Goal: Task Accomplishment & Management: Use online tool/utility

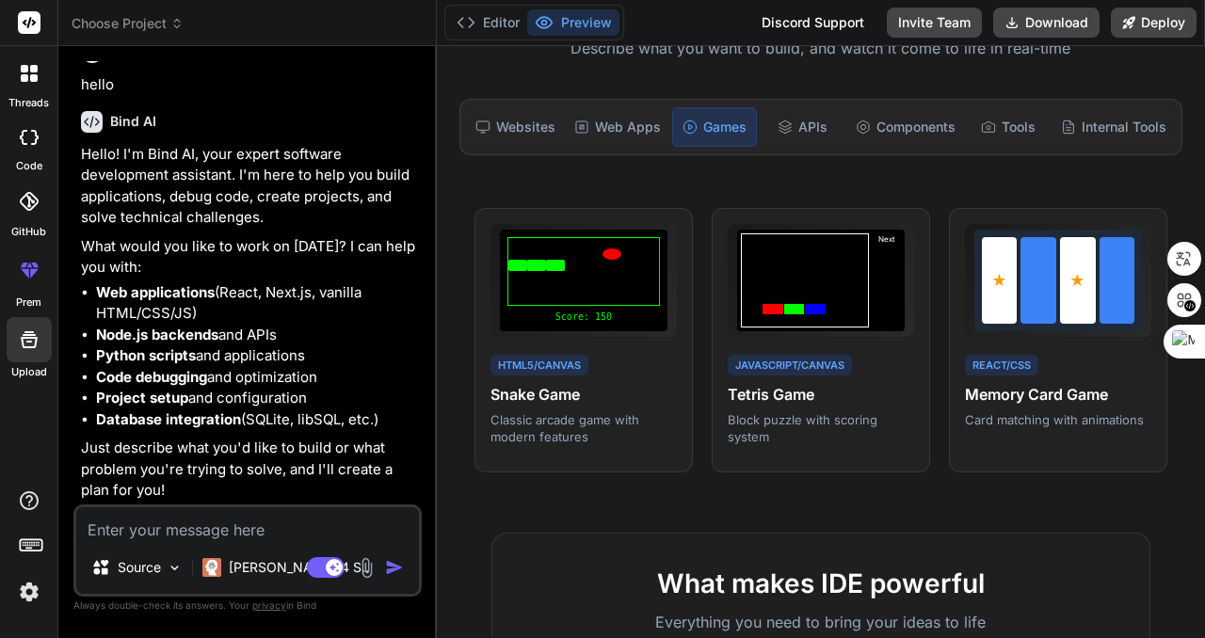
scroll to position [188, 0]
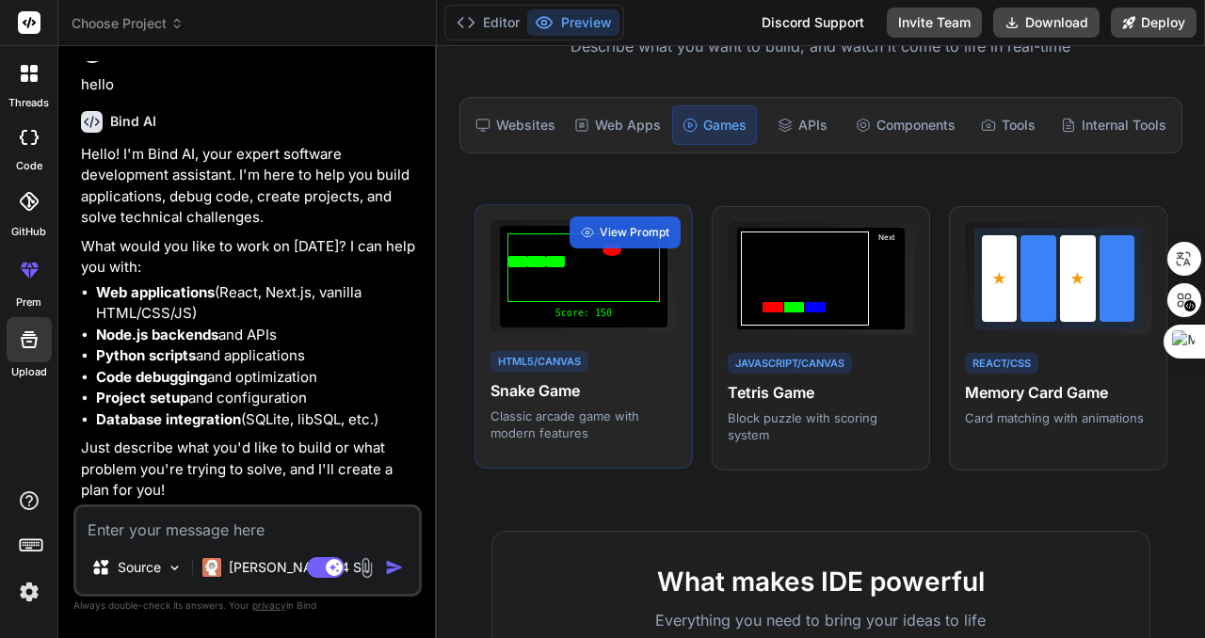
click at [608, 295] on div at bounding box center [584, 268] width 153 height 69
click at [644, 230] on span "View Prompt" at bounding box center [635, 232] width 70 height 17
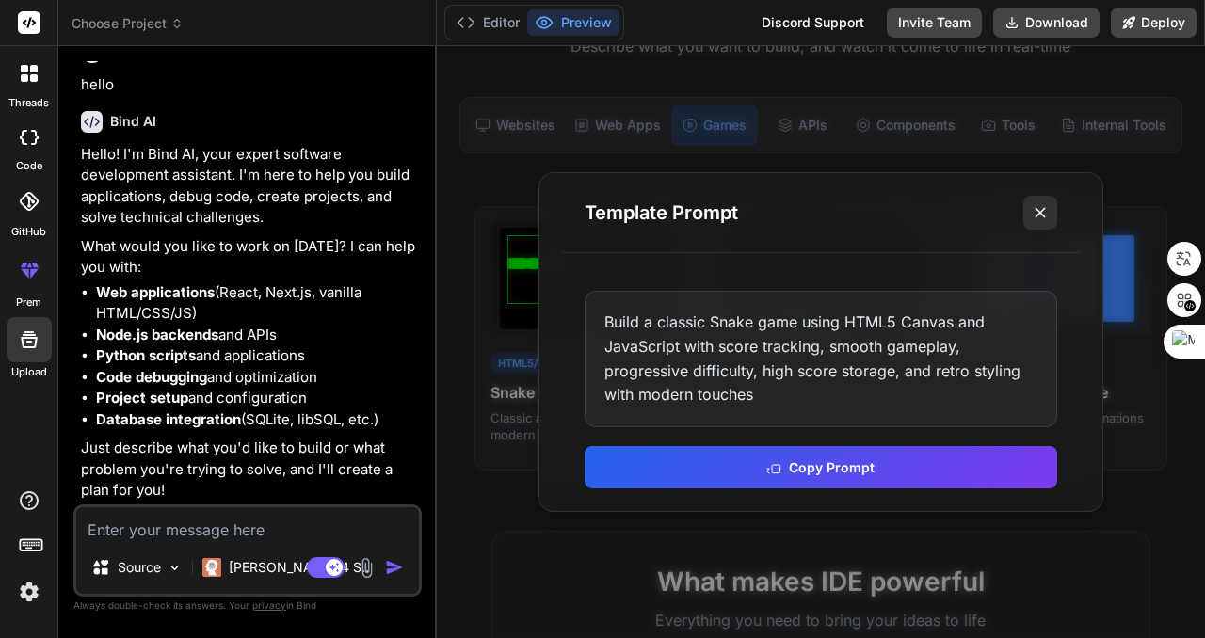
click at [1035, 206] on icon at bounding box center [1040, 212] width 19 height 19
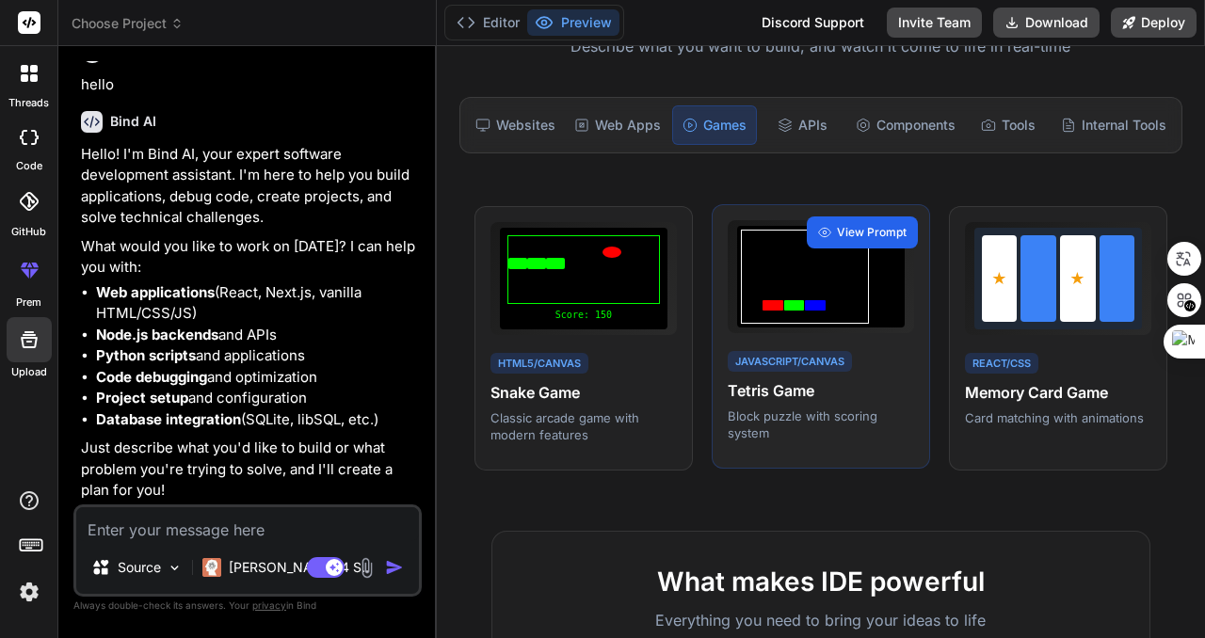
click at [846, 223] on div "View Prompt" at bounding box center [862, 233] width 111 height 32
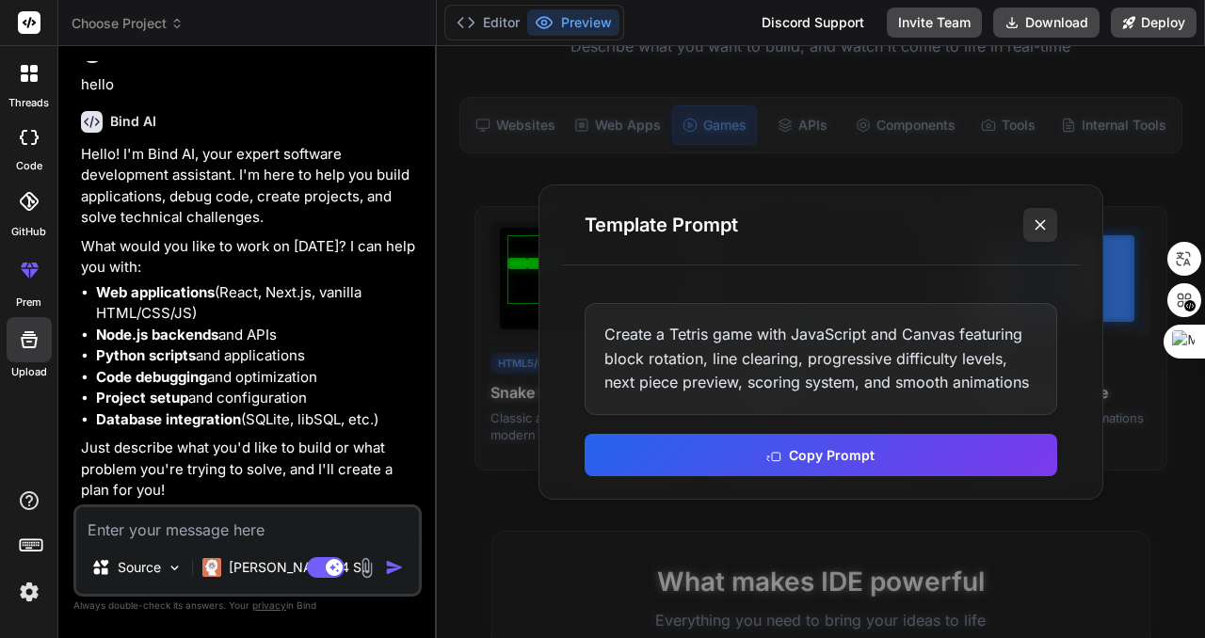
click at [1046, 219] on icon at bounding box center [1040, 225] width 19 height 19
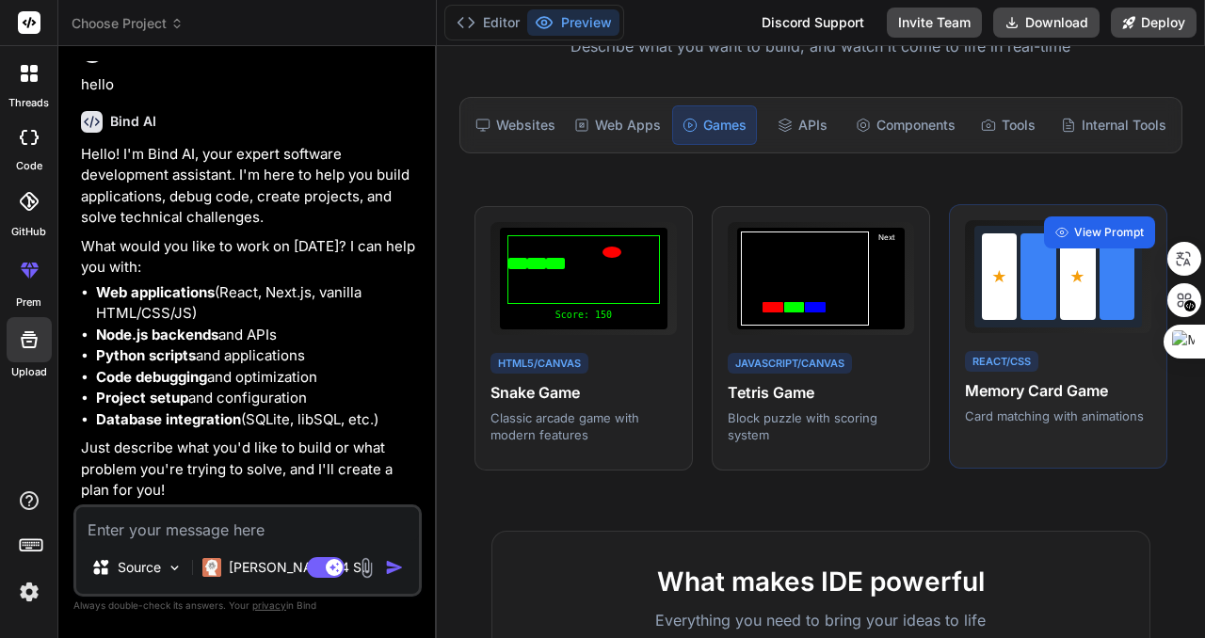
click at [1088, 233] on span "View Prompt" at bounding box center [1109, 232] width 70 height 17
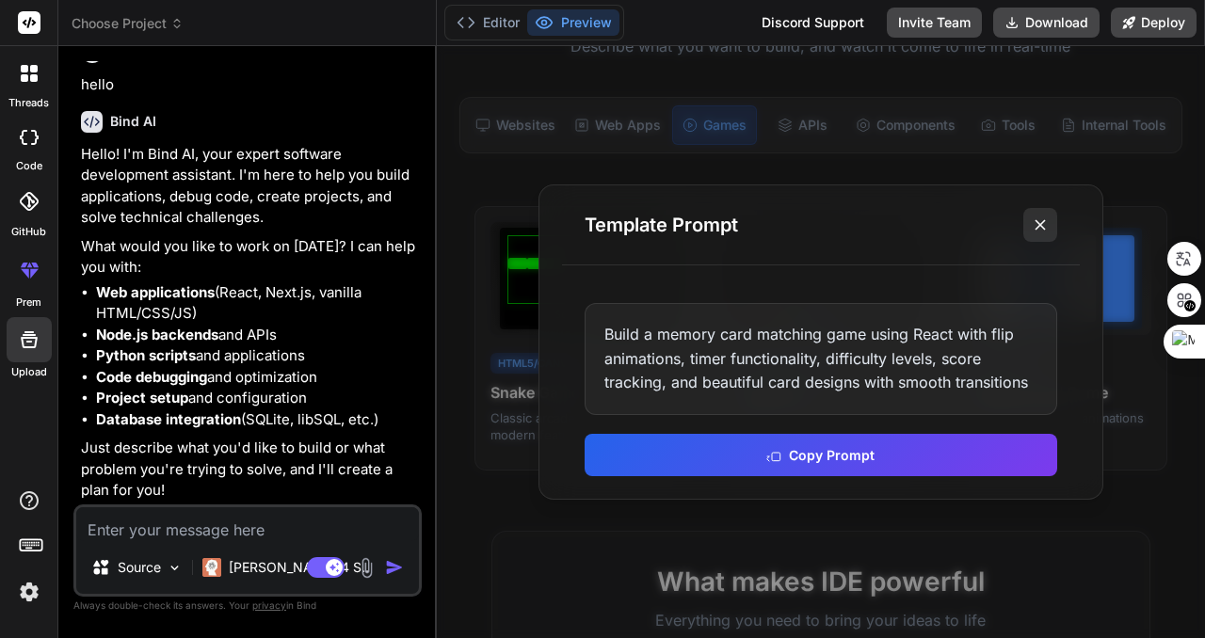
click at [1034, 224] on icon at bounding box center [1040, 225] width 19 height 19
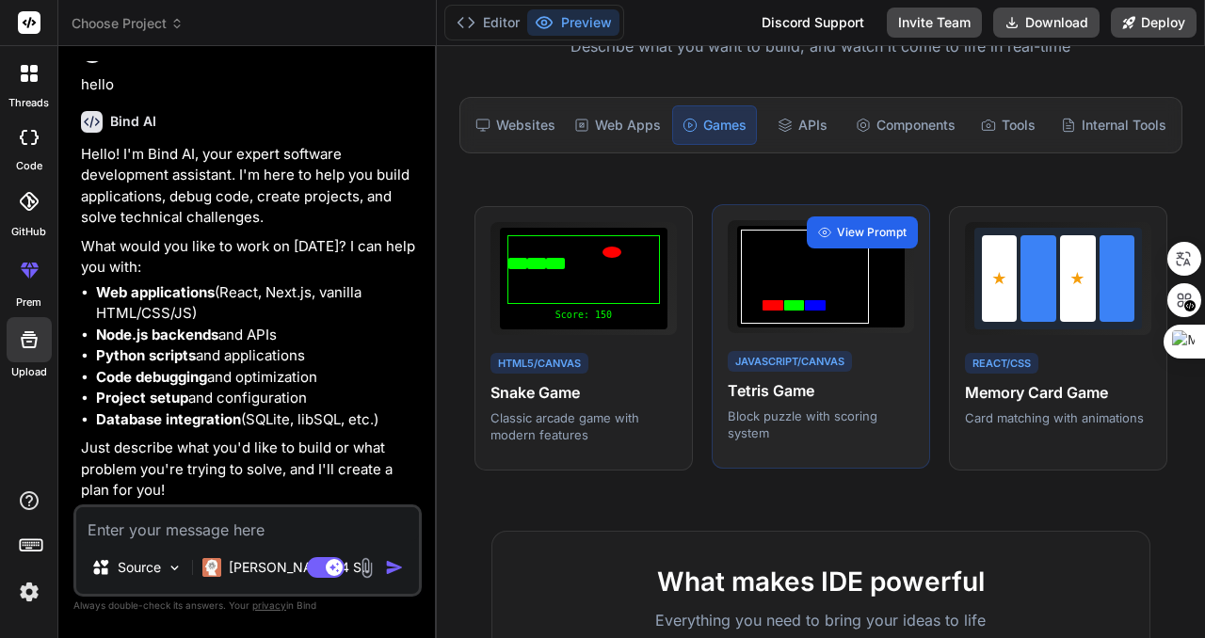
click at [868, 230] on span "View Prompt" at bounding box center [872, 232] width 70 height 17
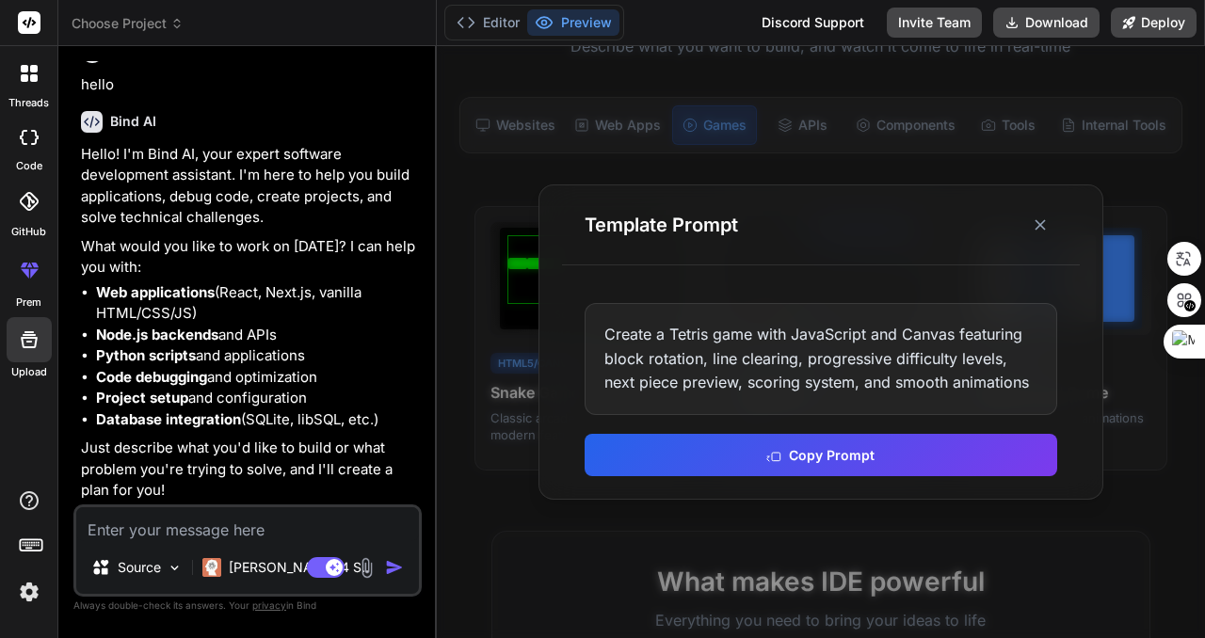
click at [823, 459] on button "Copy Prompt" at bounding box center [821, 455] width 473 height 42
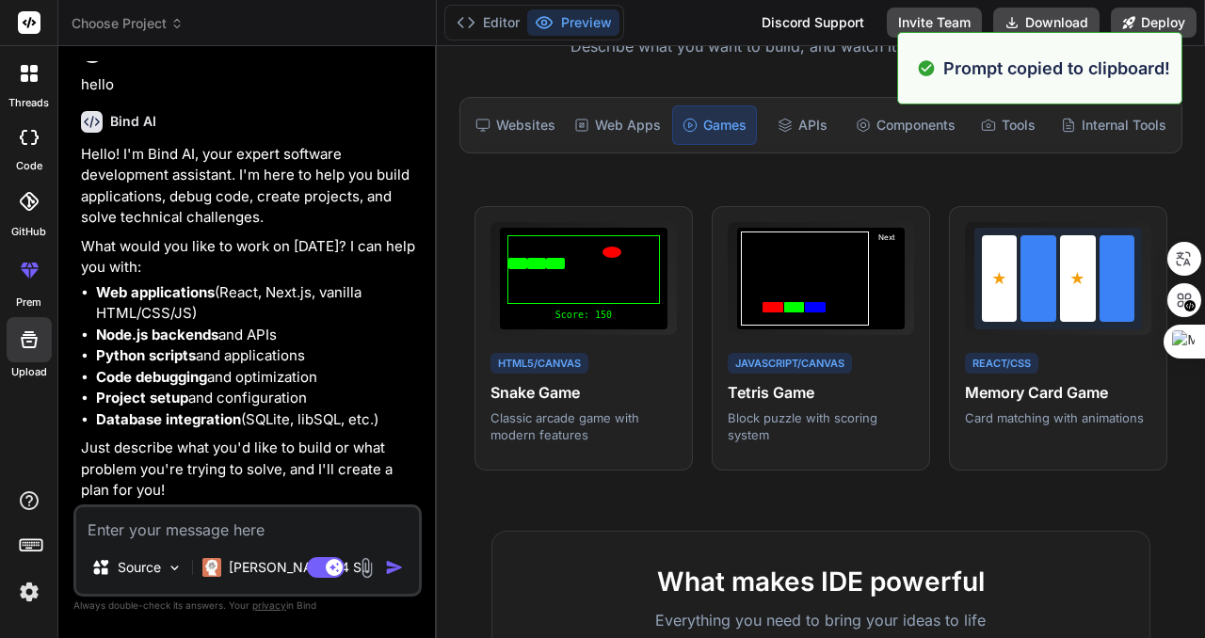
click at [263, 532] on textarea at bounding box center [247, 525] width 343 height 34
paste textarea "Create a Tetris game with JavaScript and Canvas featuring block rotation, line …"
type textarea "Create a Tetris game with JavaScript and Canvas featuring block rotation, line …"
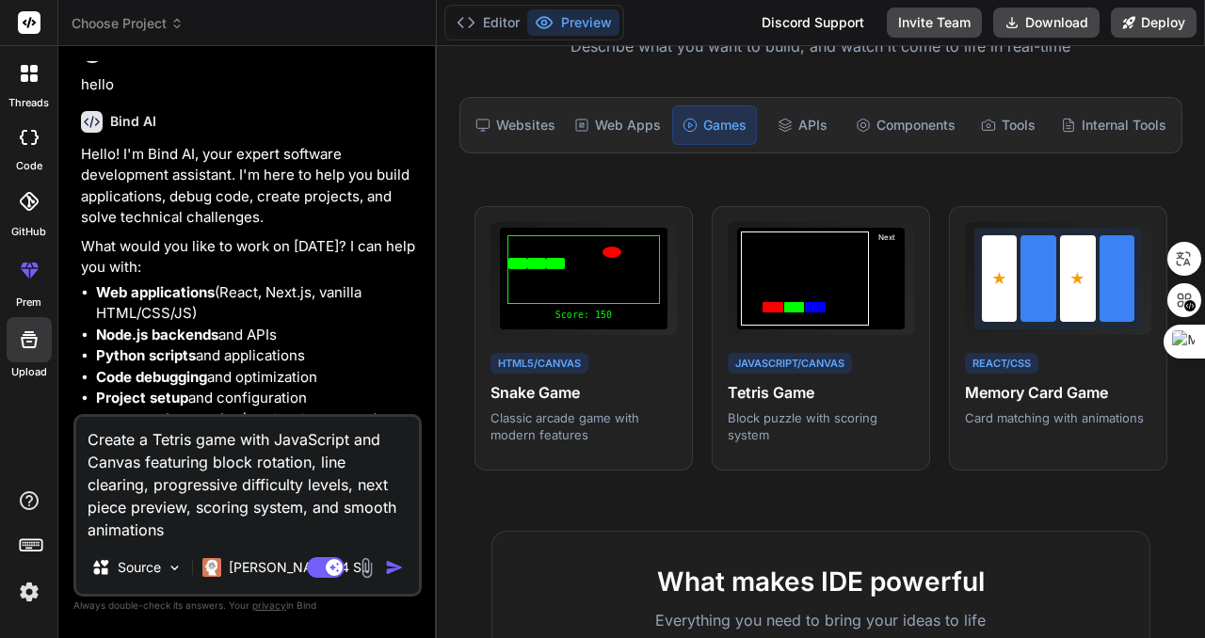
type textarea "x"
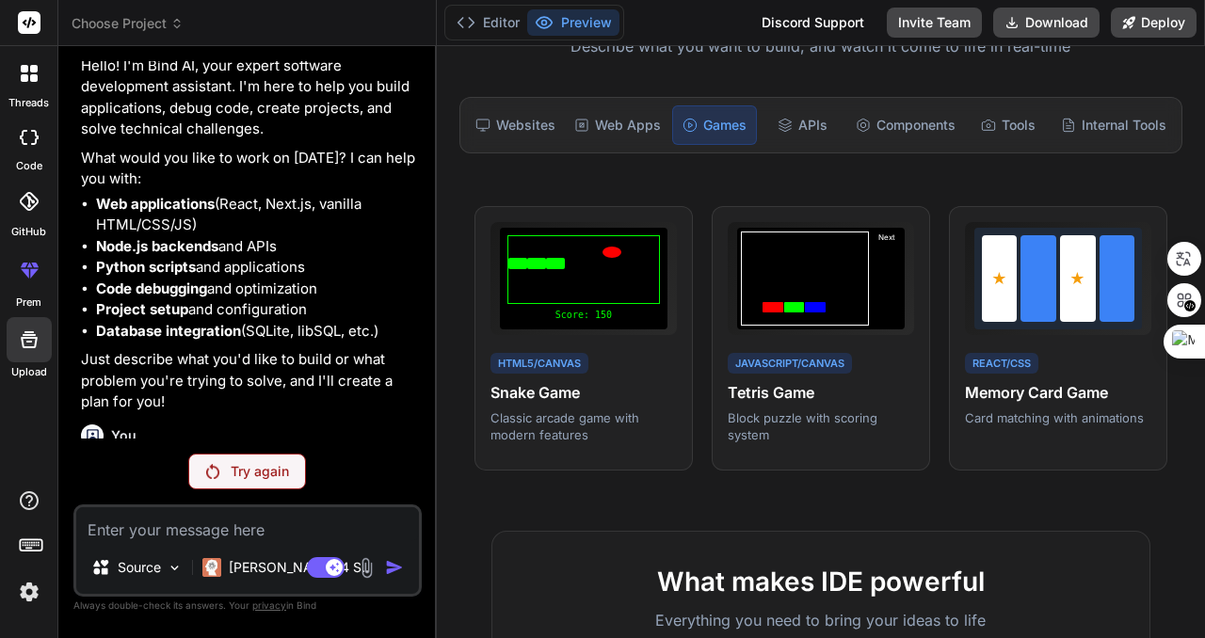
scroll to position [220, 0]
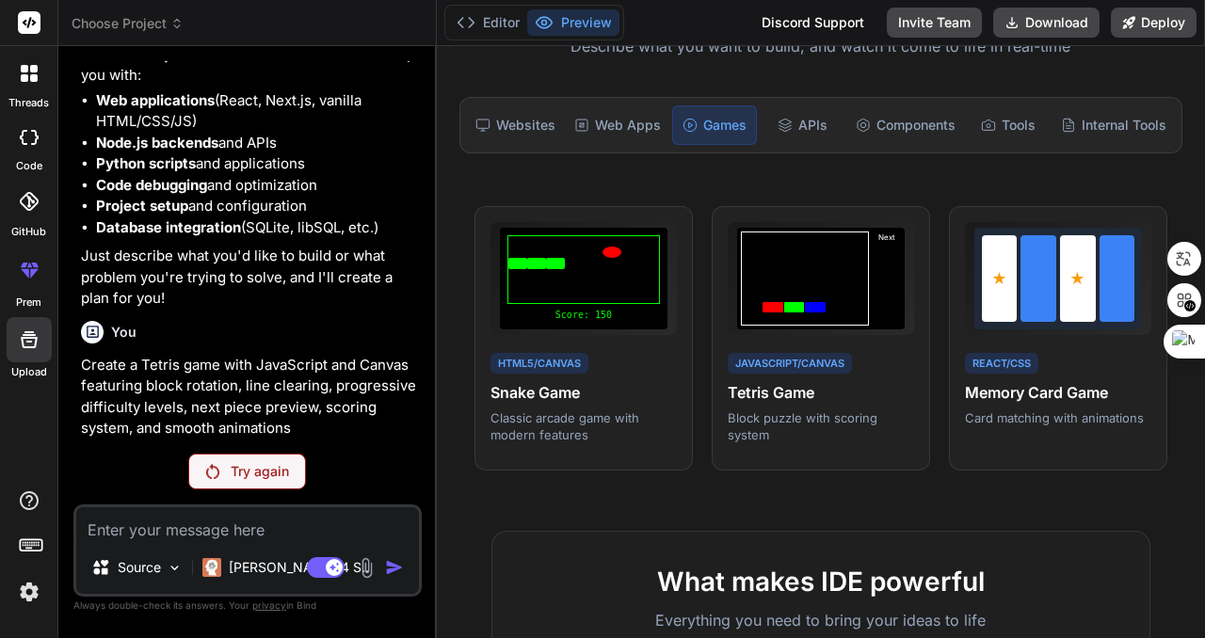
click at [257, 463] on p "Try again" at bounding box center [260, 471] width 58 height 19
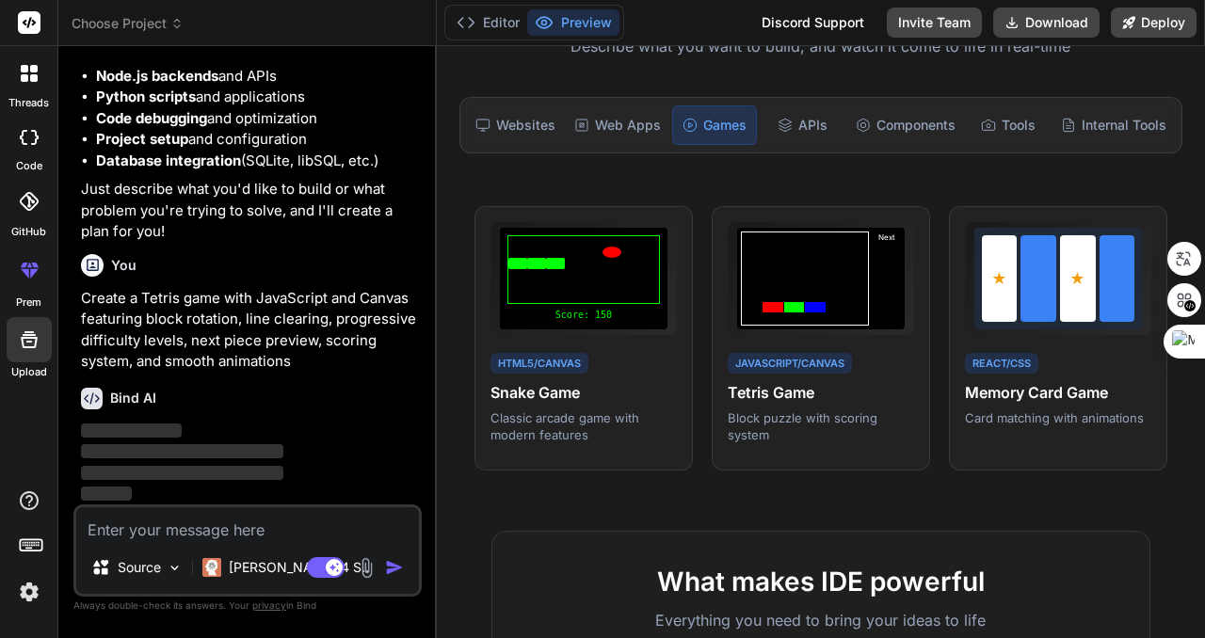
scroll to position [287, 0]
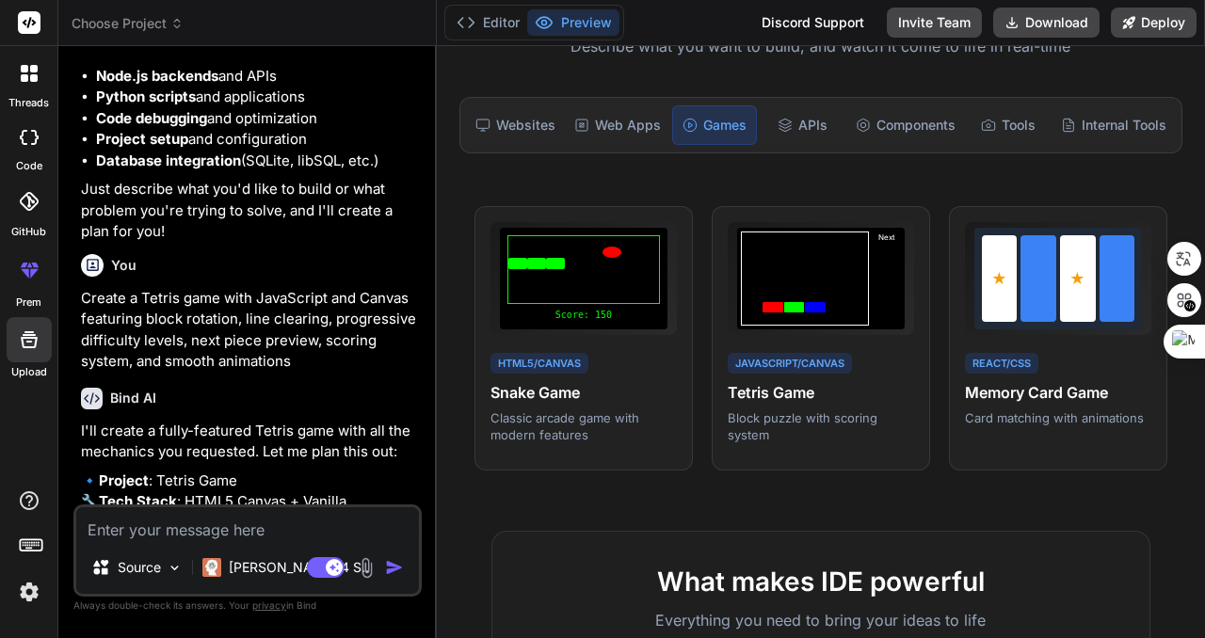
type textarea "x"
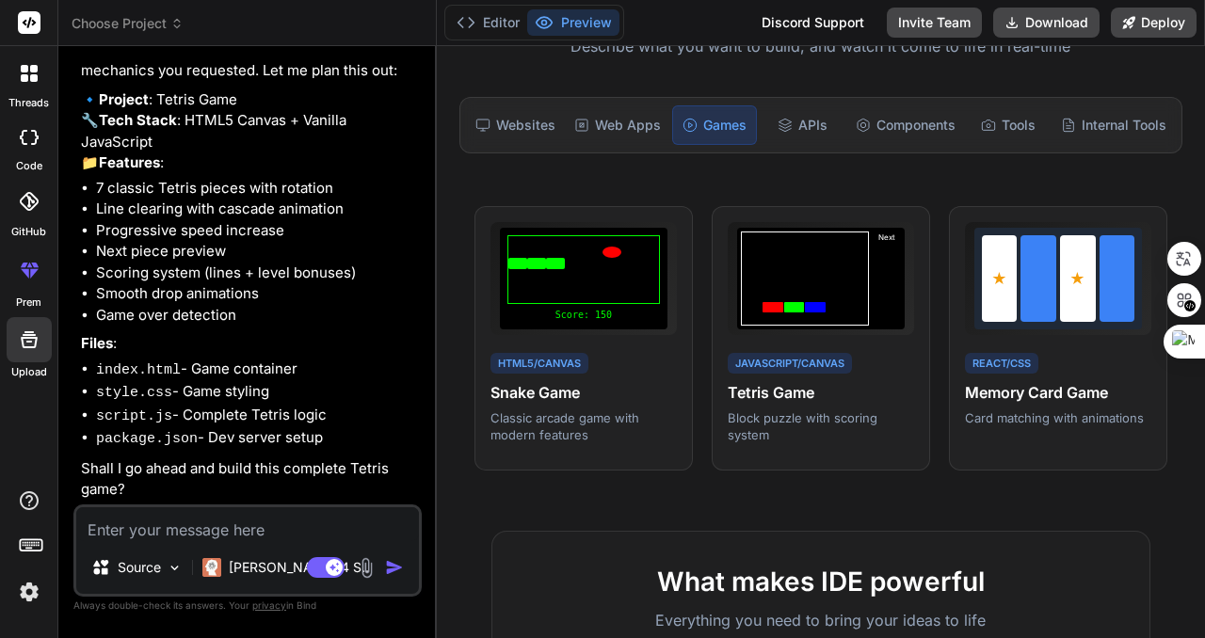
scroll to position [704, 0]
click at [243, 529] on textarea at bounding box center [247, 525] width 343 height 34
type textarea "Y"
type textarea "x"
type textarea "Ye"
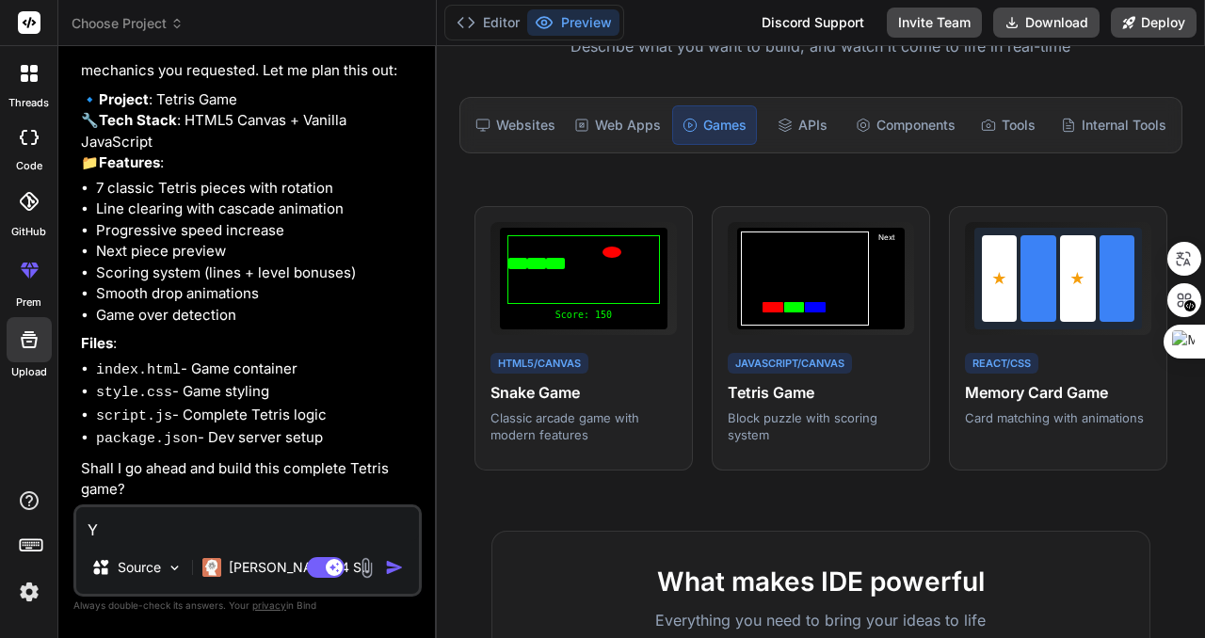
type textarea "x"
type textarea "Yes"
type textarea "x"
type textarea "Yes,"
type textarea "x"
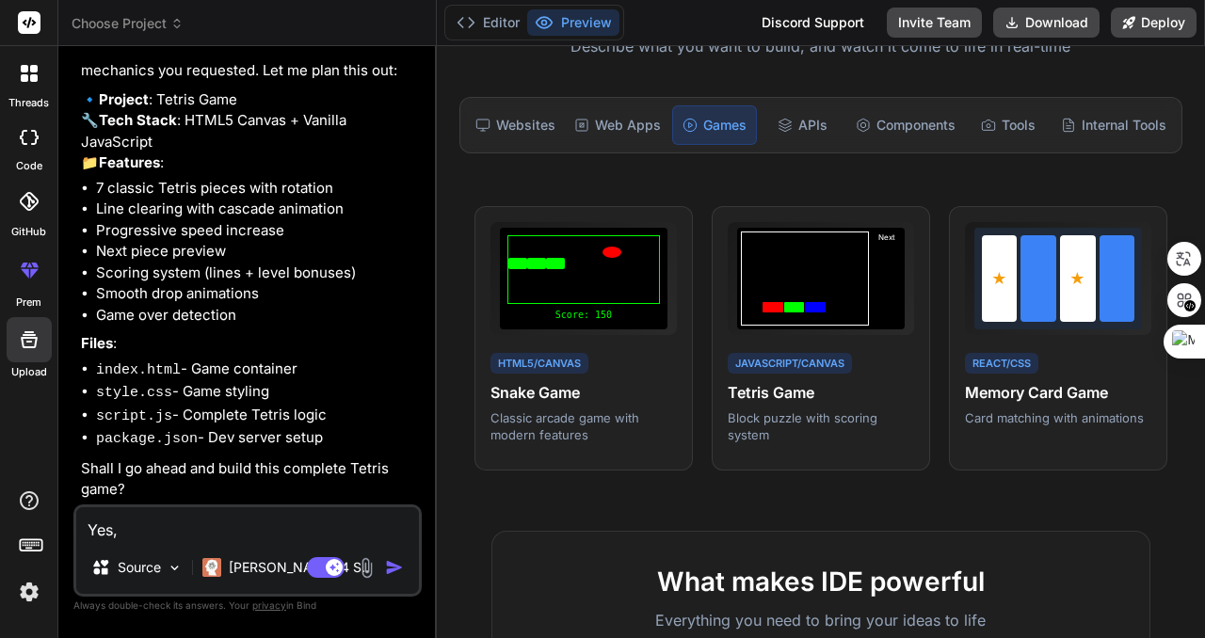
type textarea "Yes,"
type textarea "x"
type textarea "Yes, G"
type textarea "x"
type textarea "Yes, Go"
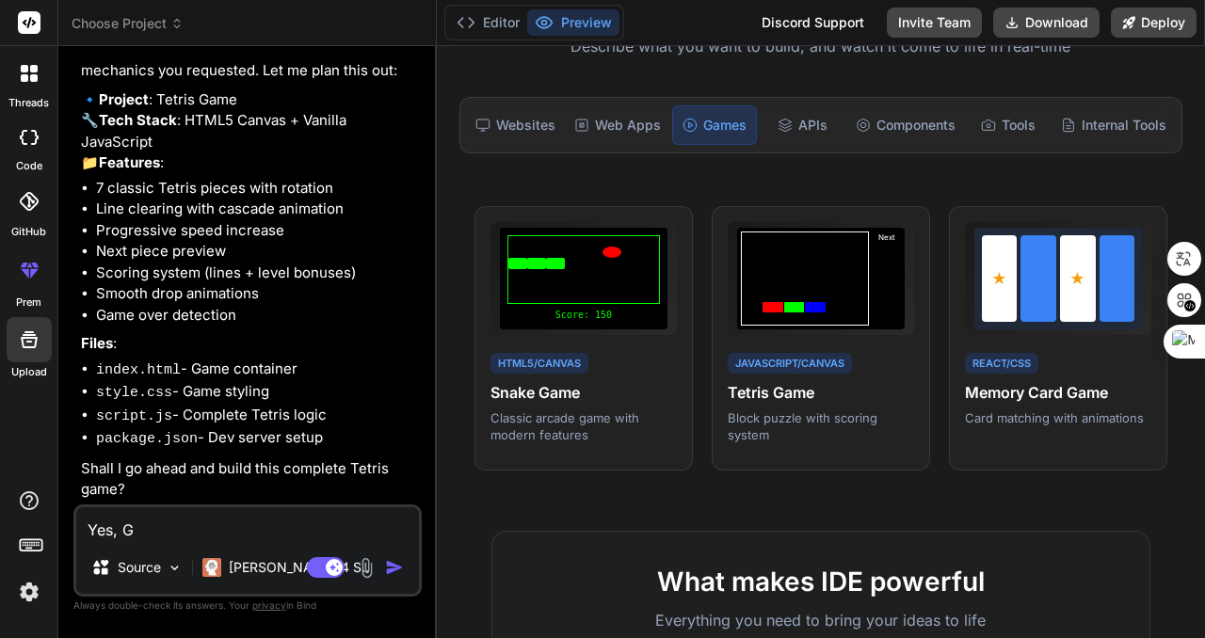
type textarea "x"
type textarea "Yes, Go"
type textarea "x"
type textarea "Yes, Go a"
type textarea "x"
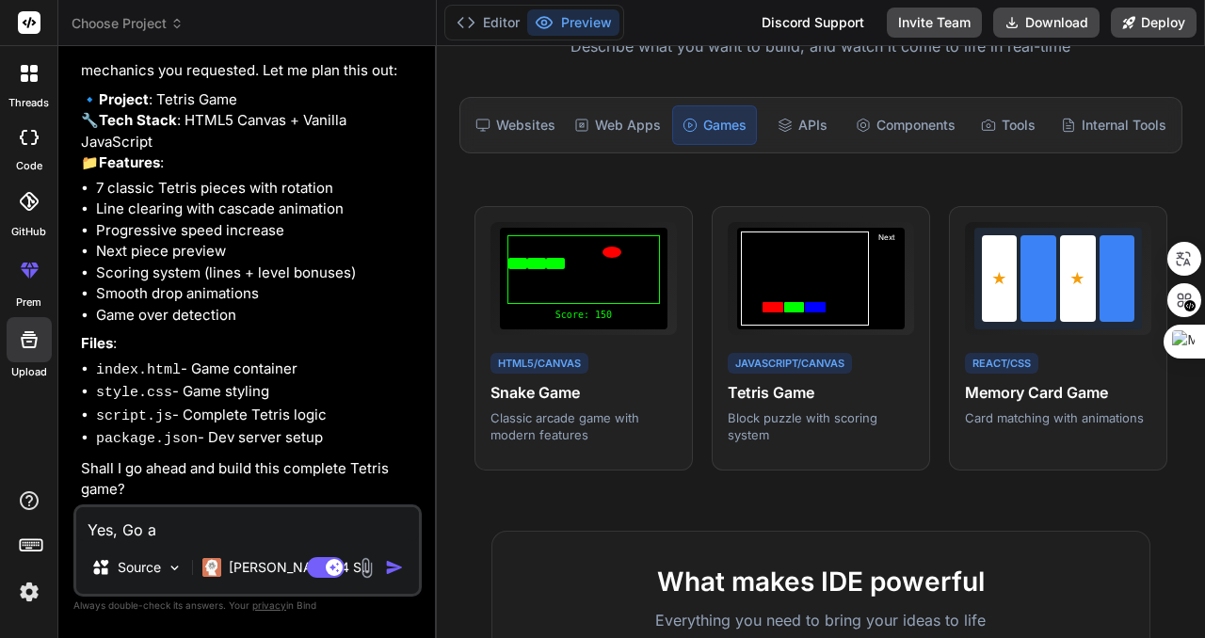
type textarea "Yes, Go ah"
type textarea "x"
type textarea "Yes, Go ahe"
type textarea "x"
type textarea "Yes, Go ahea"
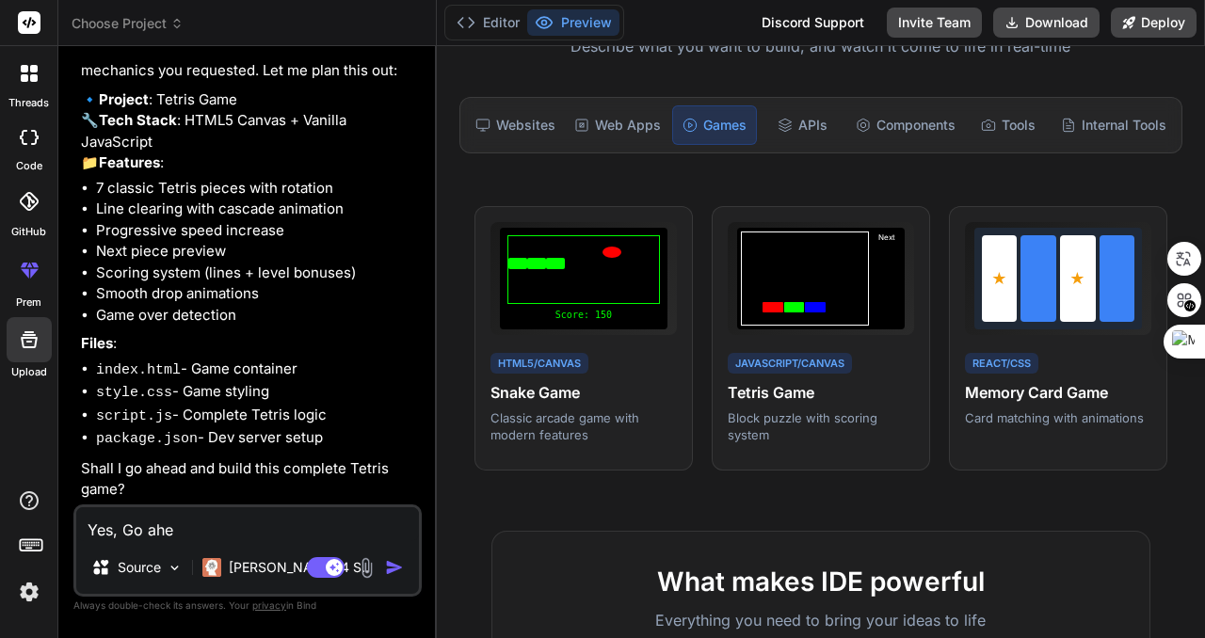
type textarea "x"
type textarea "Yes, Go ahead"
type textarea "x"
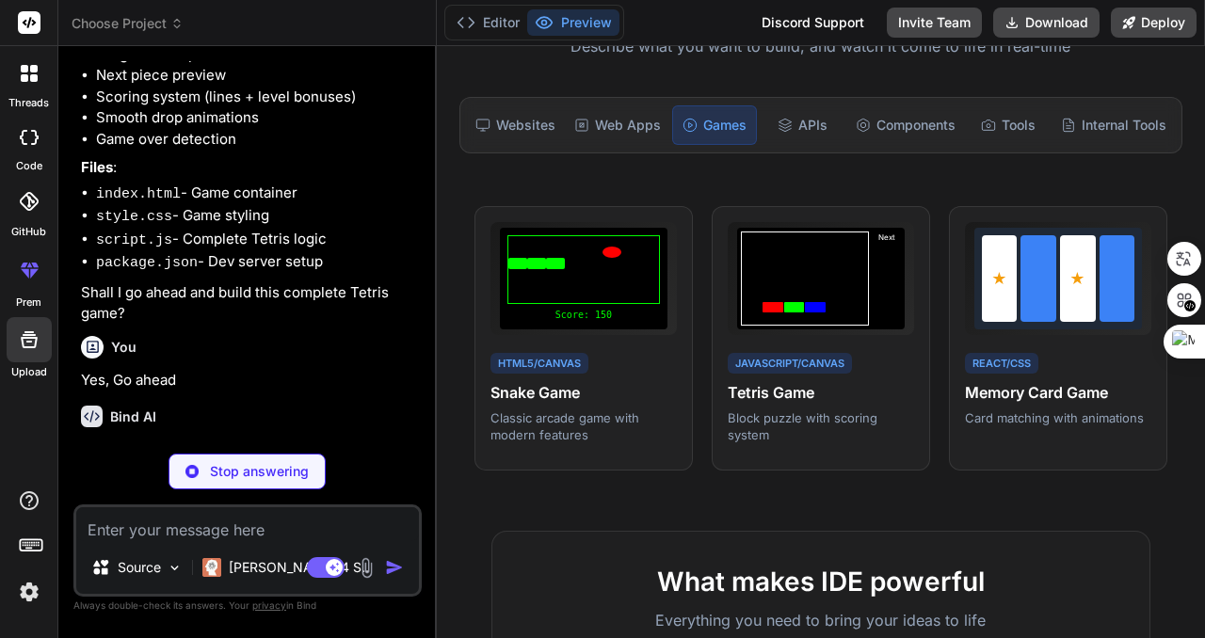
scroll to position [900, 0]
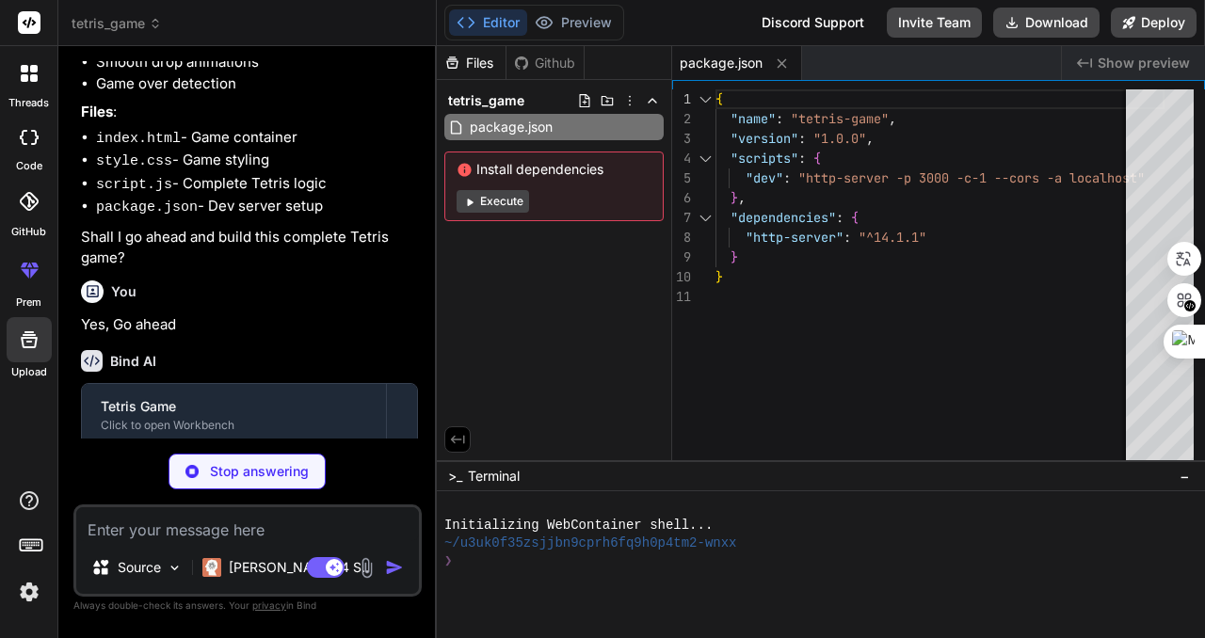
type textarea "x"
type textarea "<script src="script.js"></script> </body> </html>"
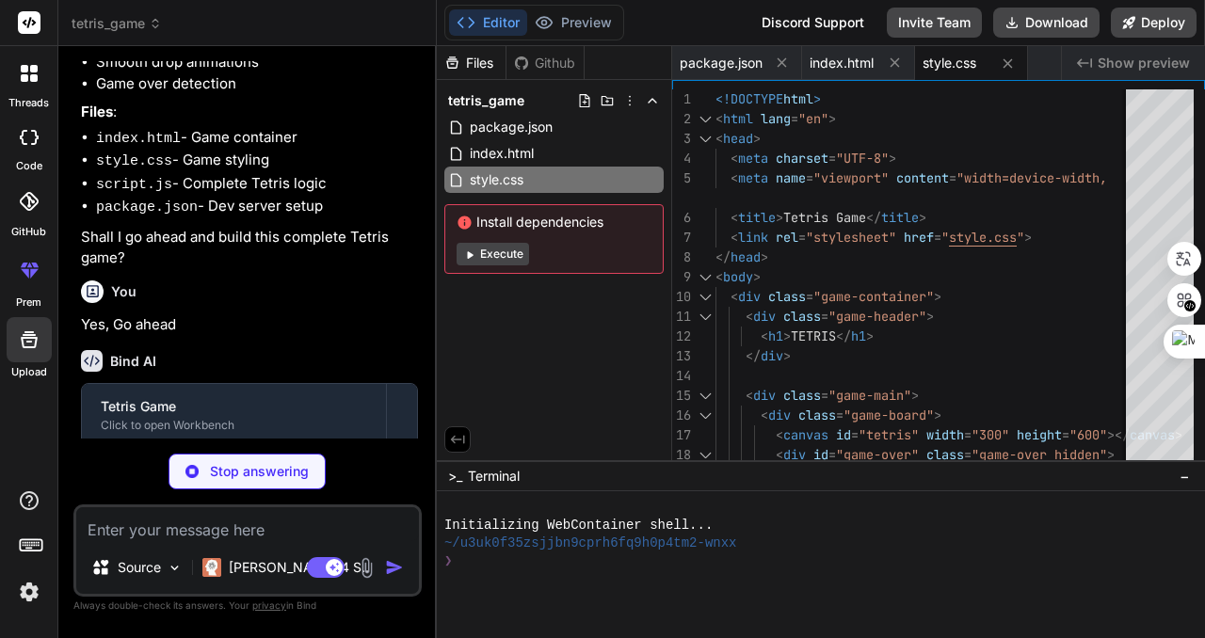
type textarea "x"
type textarea ".game-sidebar { width: 300px; } .game-header h1 { font-size: 2rem; } }"
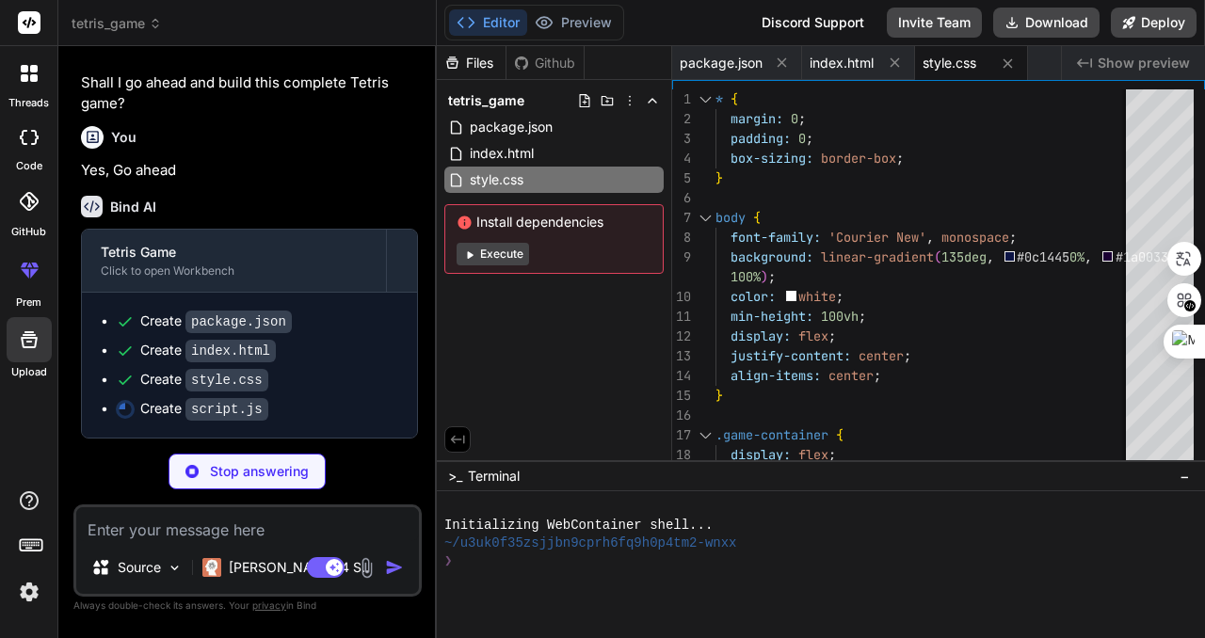
scroll to position [1089, 0]
type textarea "x"
type textarea "('hidden'); this.start(); } } // Start the game when page loads window.addEvent…"
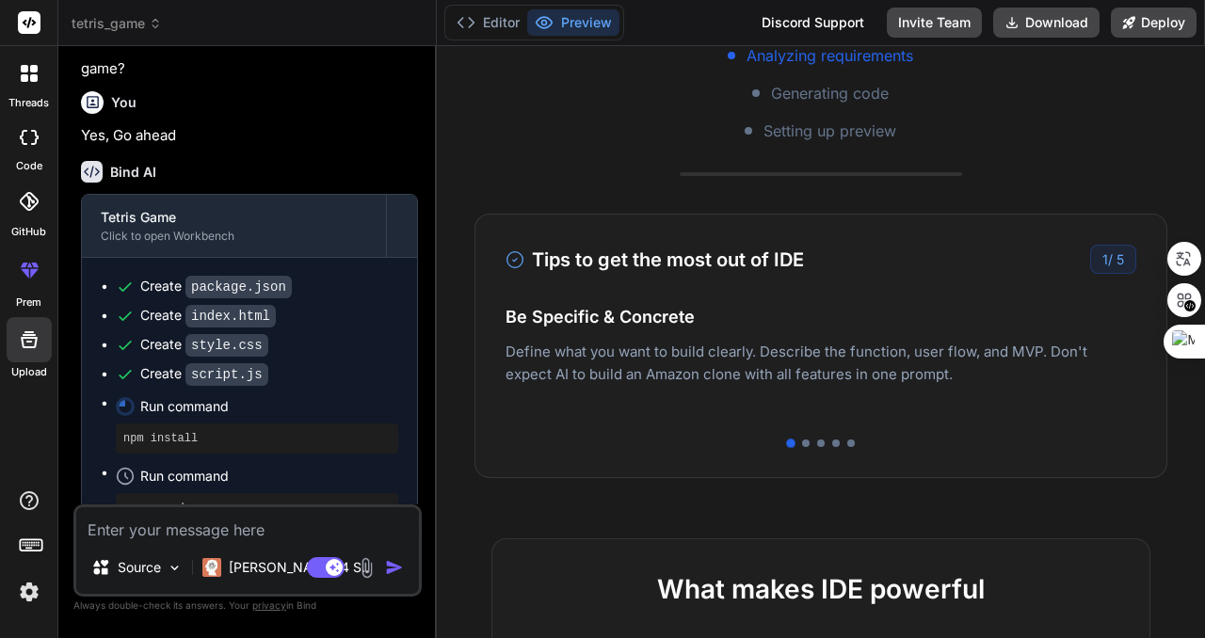
scroll to position [161, 0]
type textarea "x"
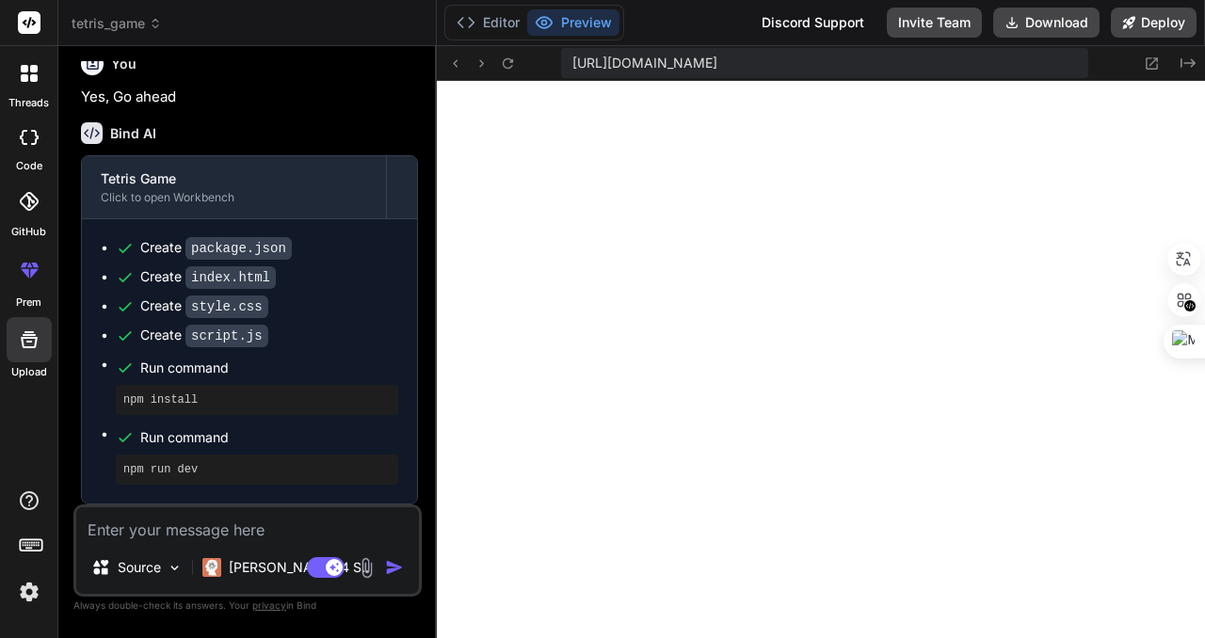
scroll to position [1163, 0]
click at [484, 19] on button "Editor" at bounding box center [488, 22] width 78 height 26
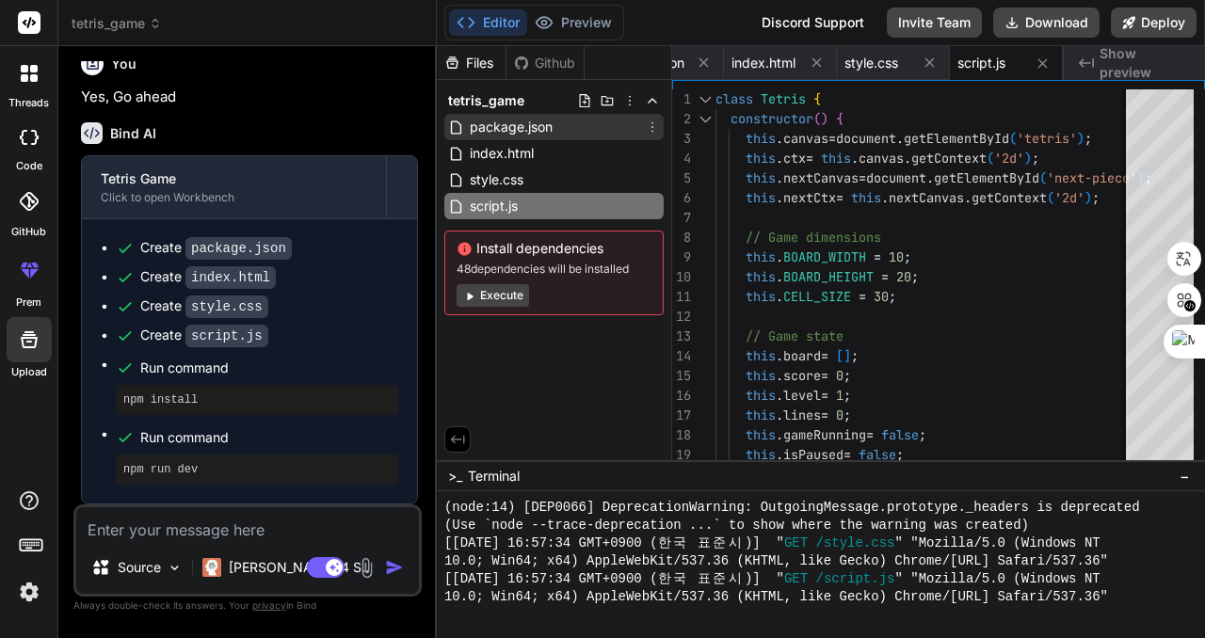
click at [479, 122] on span "package.json" at bounding box center [511, 127] width 87 height 23
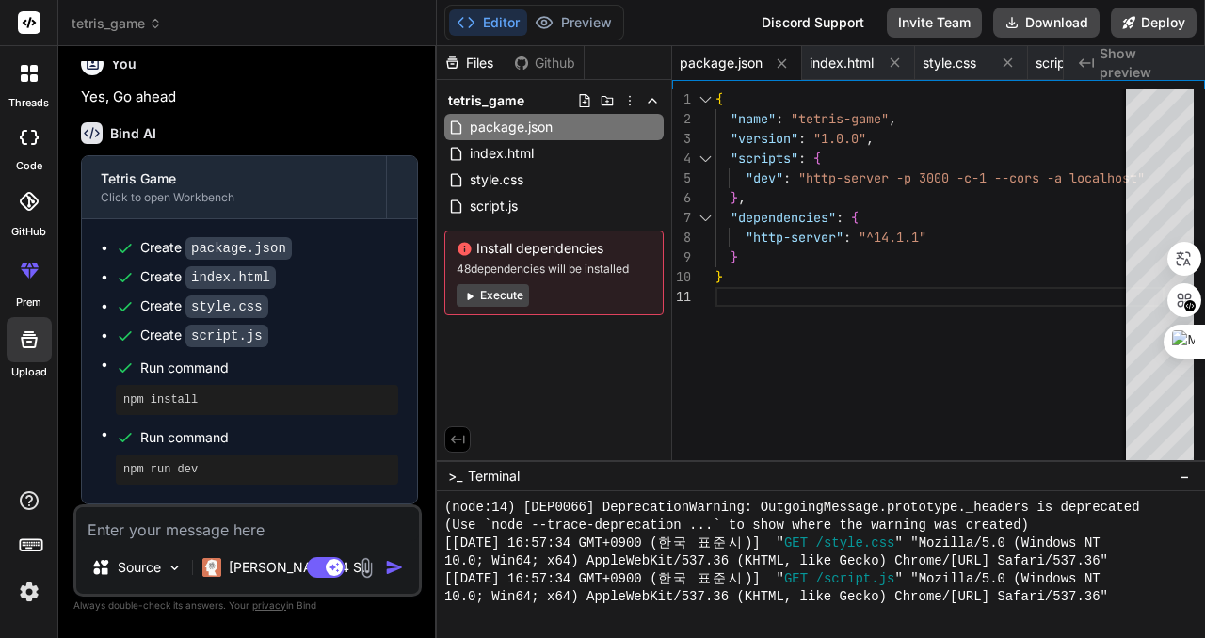
click at [497, 22] on button "Editor" at bounding box center [488, 22] width 78 height 26
click at [555, 24] on button "Preview" at bounding box center [573, 22] width 92 height 26
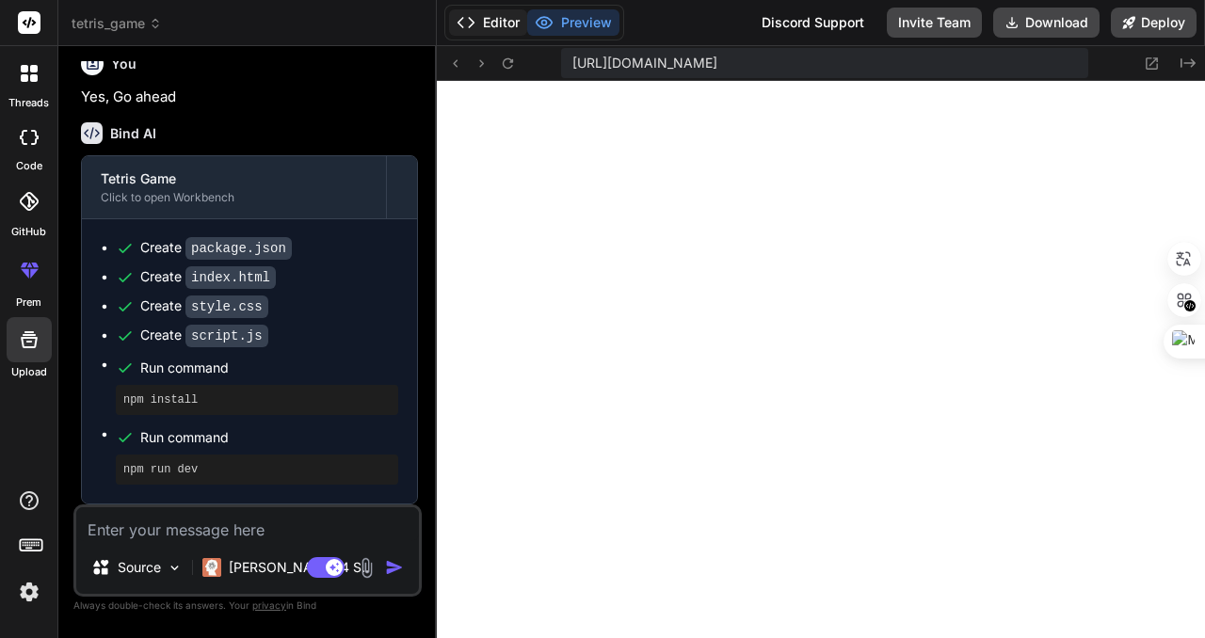
click at [514, 19] on button "Editor" at bounding box center [488, 22] width 78 height 26
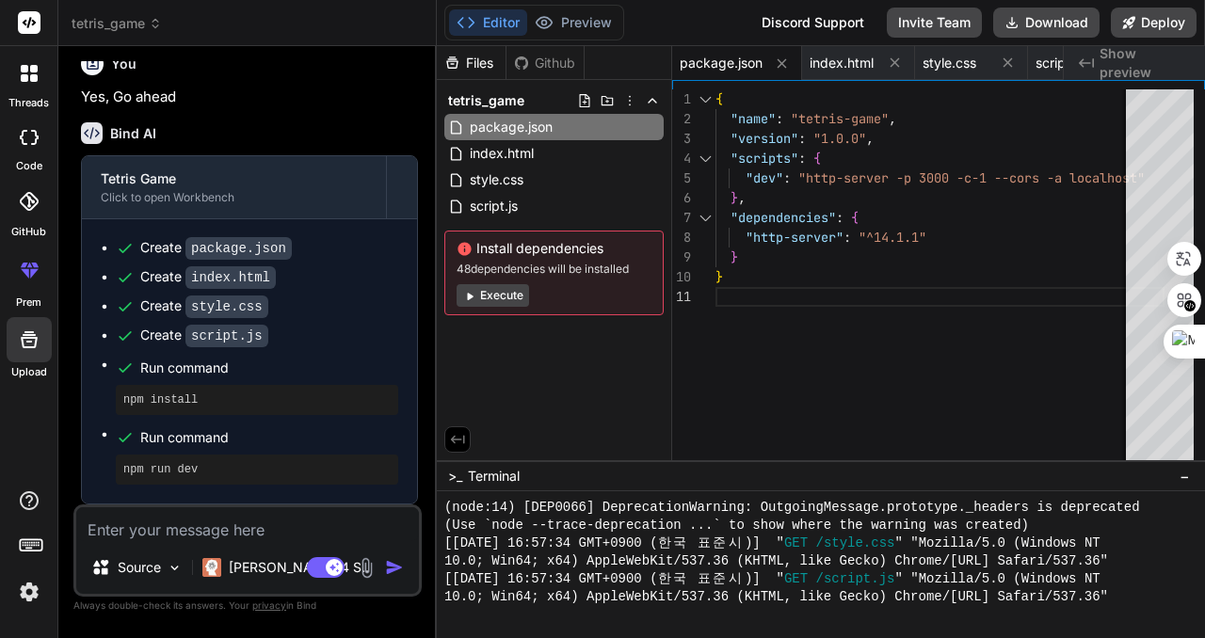
click at [461, 438] on icon at bounding box center [457, 439] width 17 height 17
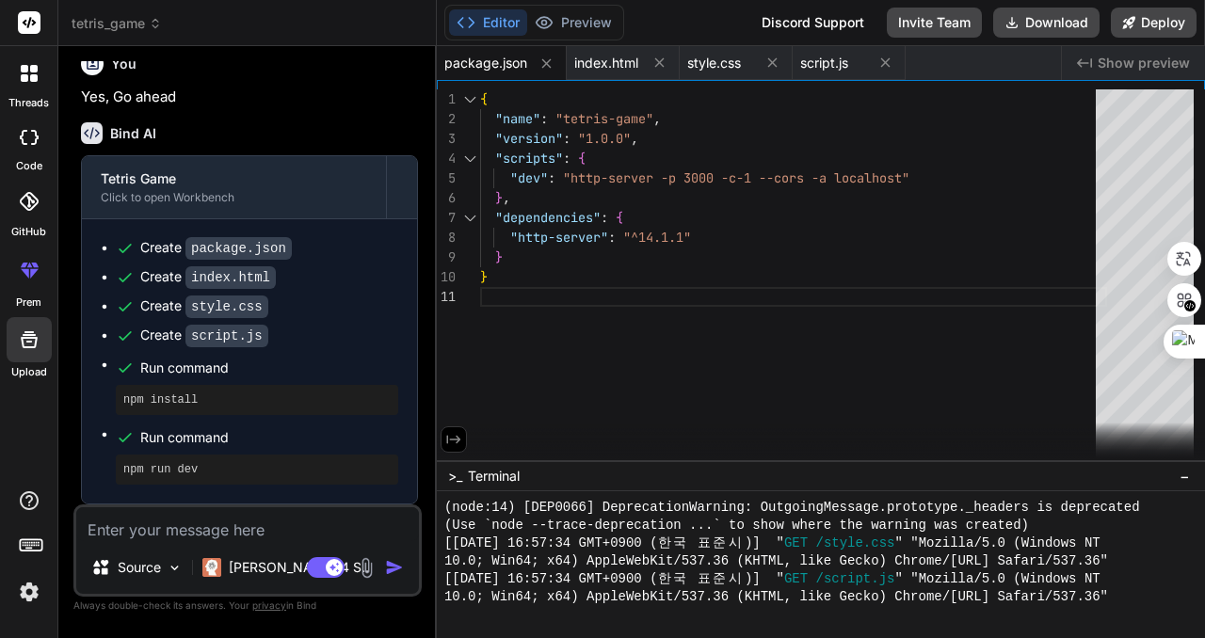
click at [452, 439] on icon at bounding box center [453, 439] width 17 height 17
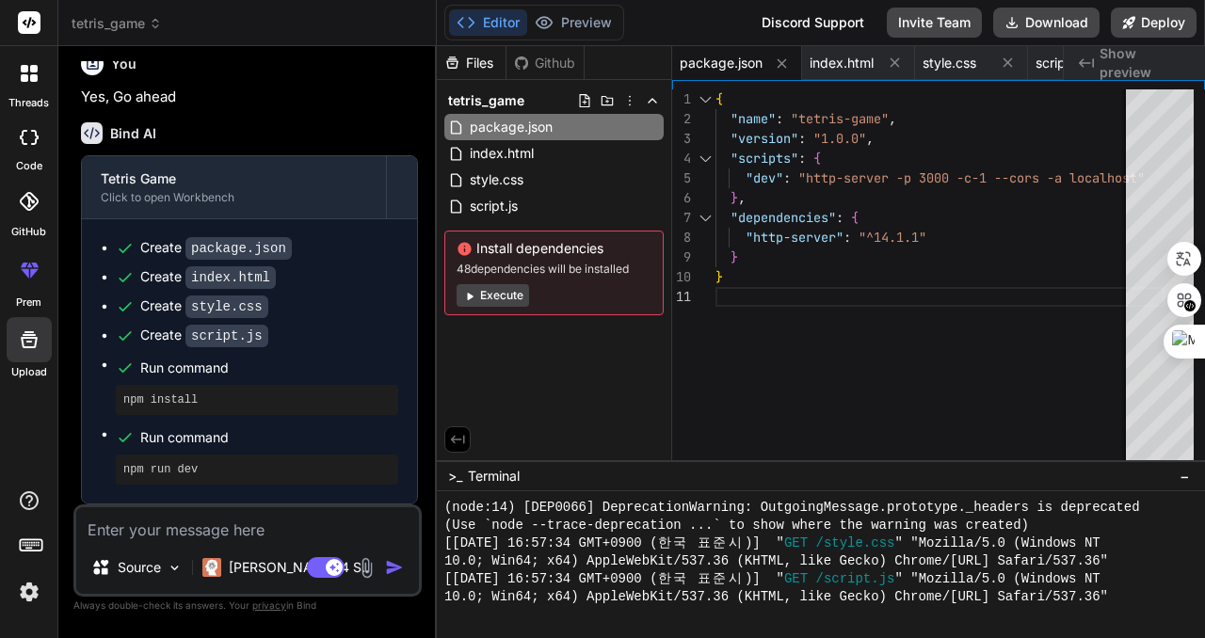
click at [147, 21] on span "tetris_game" at bounding box center [117, 23] width 90 height 19
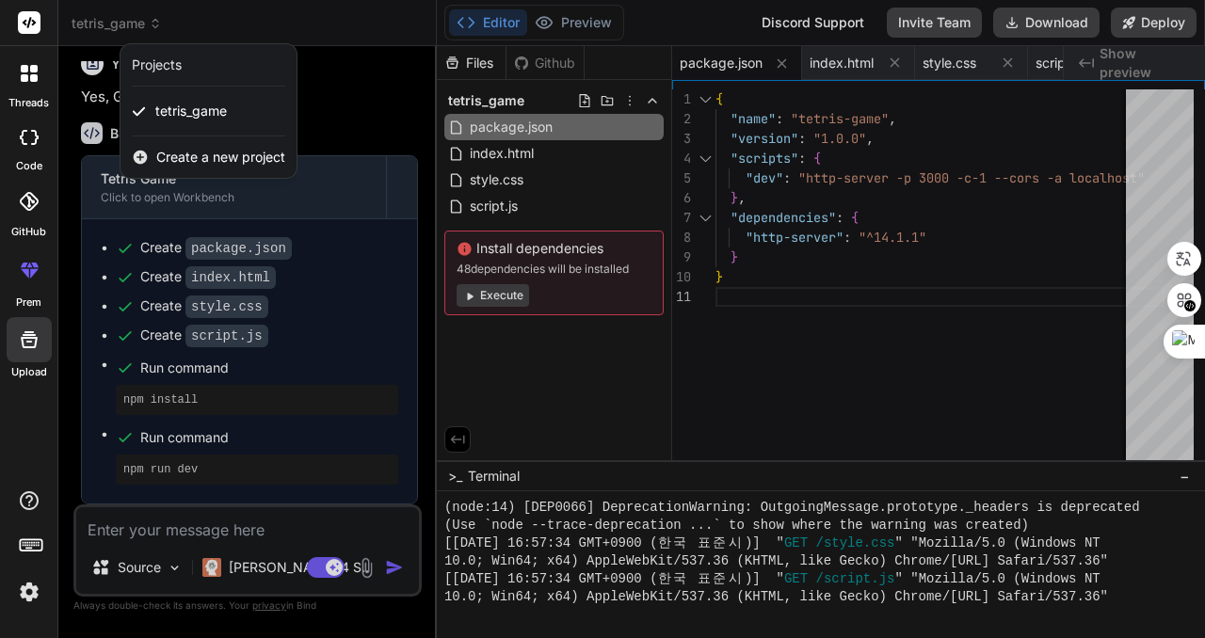
click at [147, 20] on div at bounding box center [602, 319] width 1205 height 638
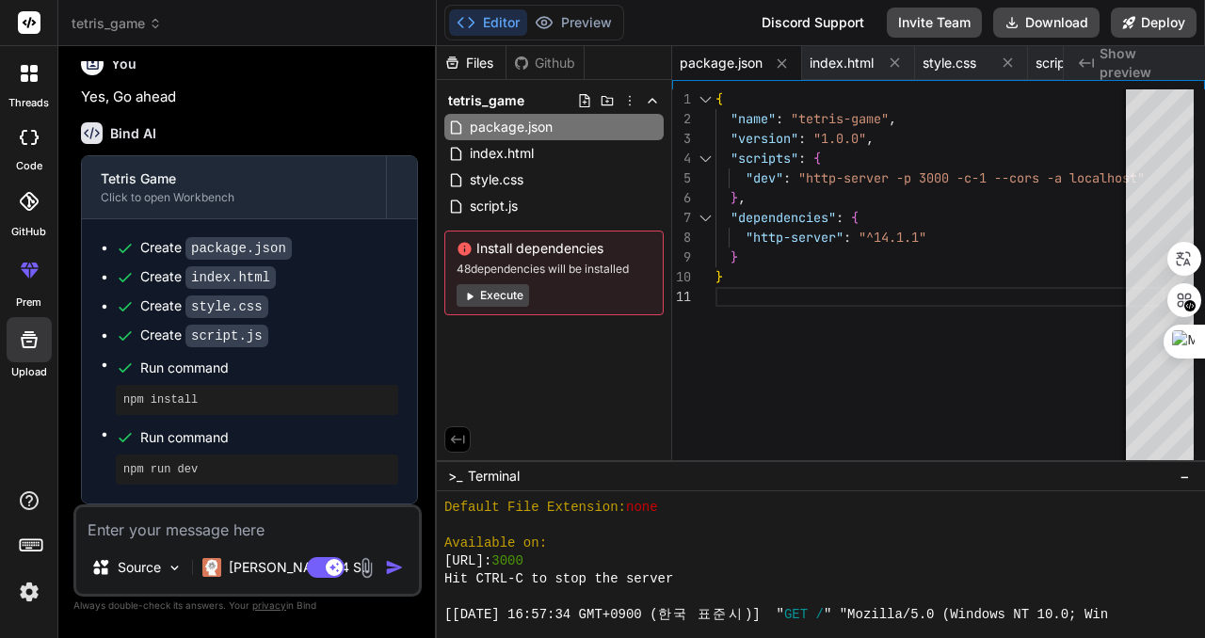
scroll to position [895, 0]
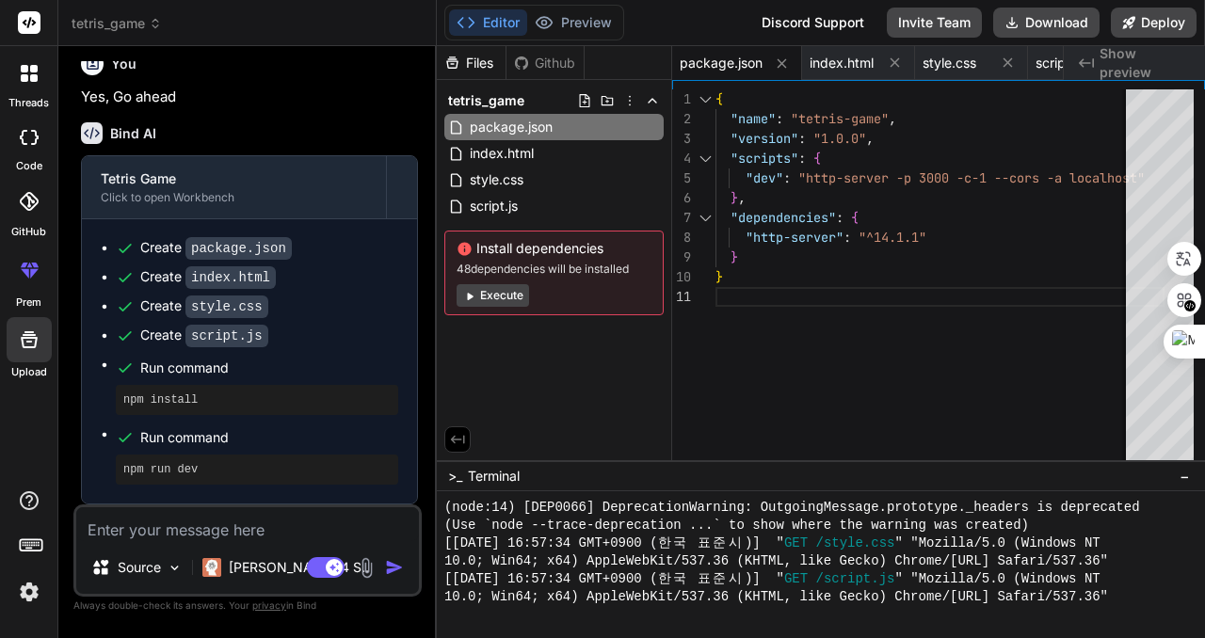
click at [29, 140] on icon at bounding box center [29, 137] width 19 height 15
click at [27, 196] on icon at bounding box center [28, 201] width 19 height 19
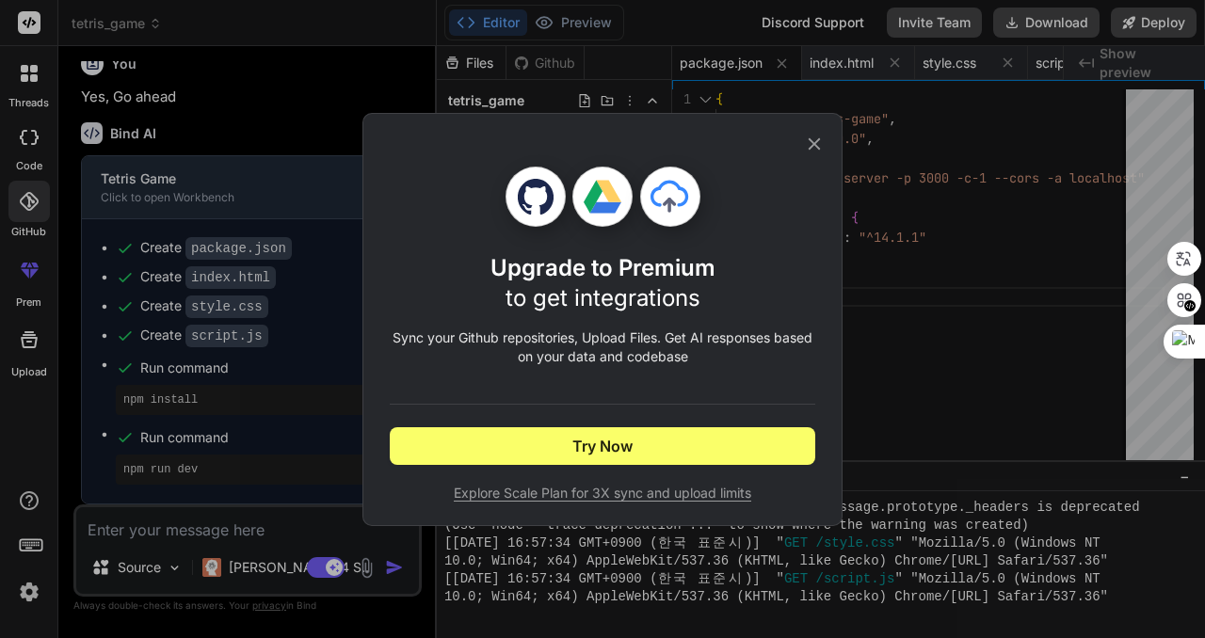
click at [814, 143] on icon at bounding box center [815, 143] width 12 height 12
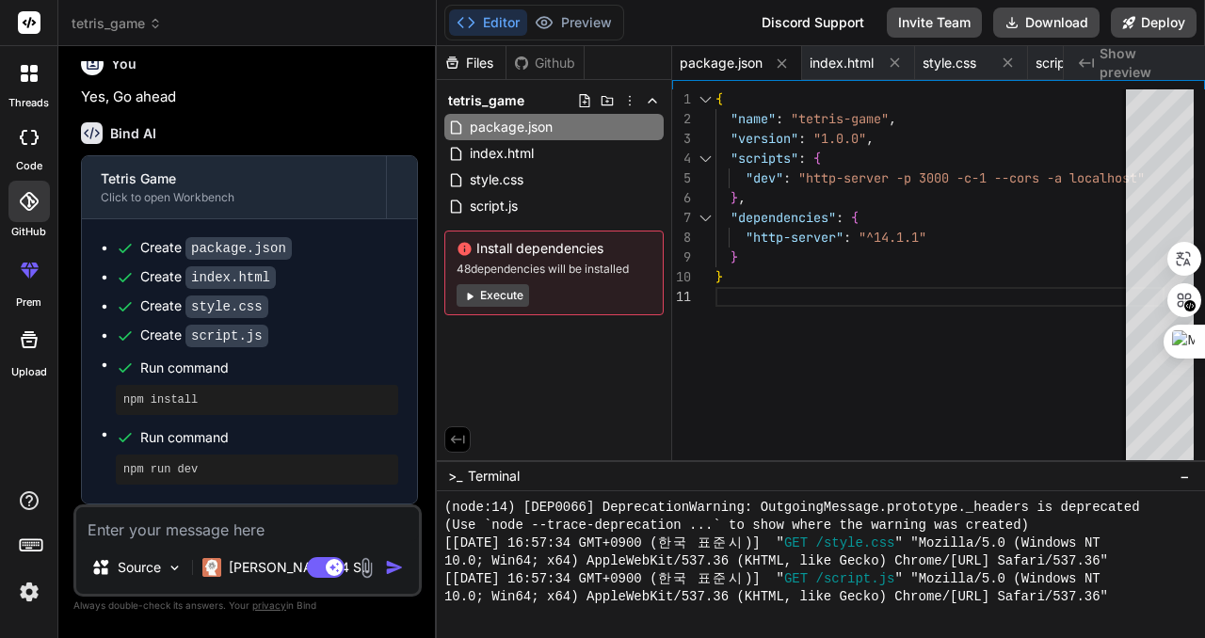
click at [32, 73] on icon at bounding box center [34, 69] width 8 height 8
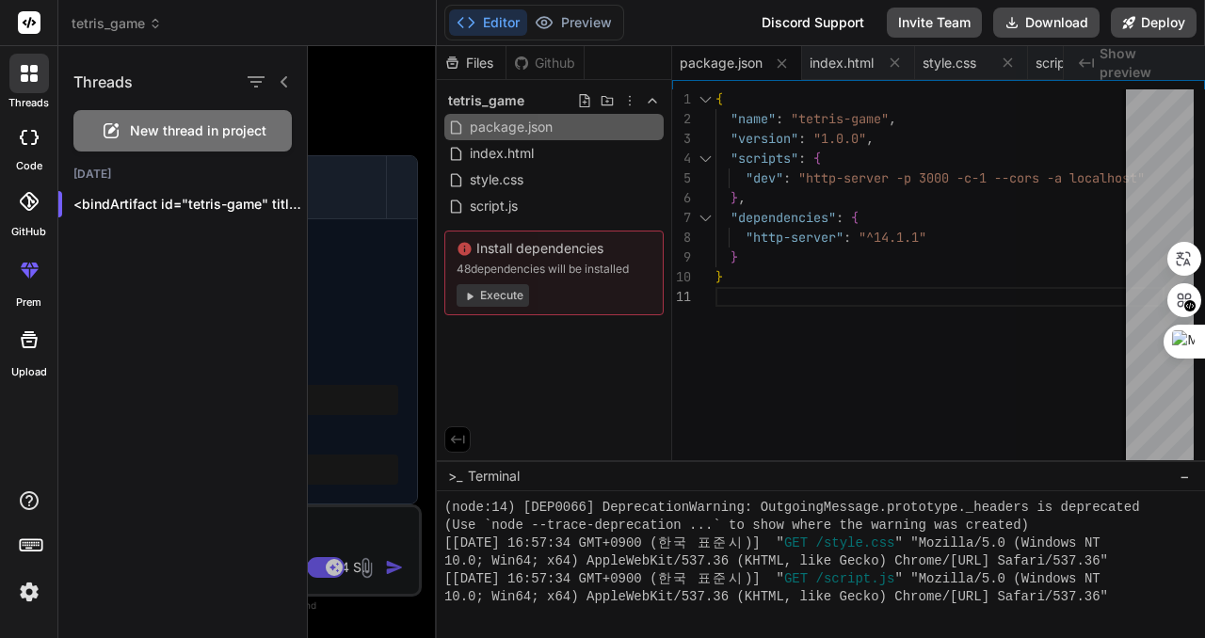
click at [31, 347] on icon at bounding box center [29, 339] width 17 height 17
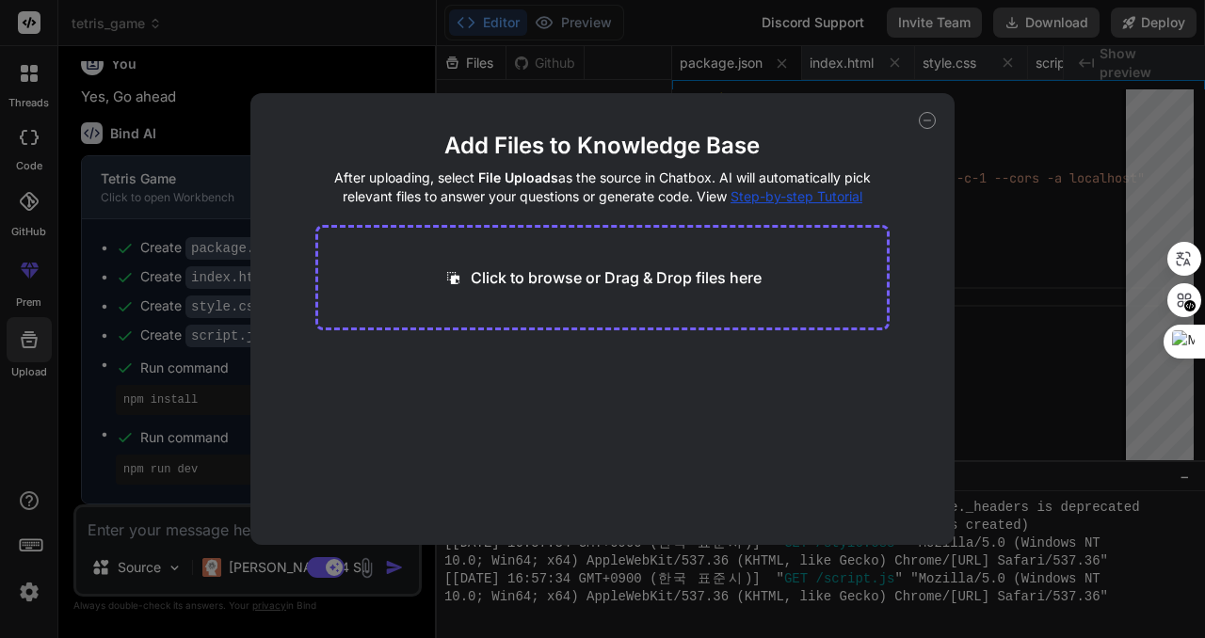
click at [927, 121] on icon at bounding box center [927, 120] width 17 height 17
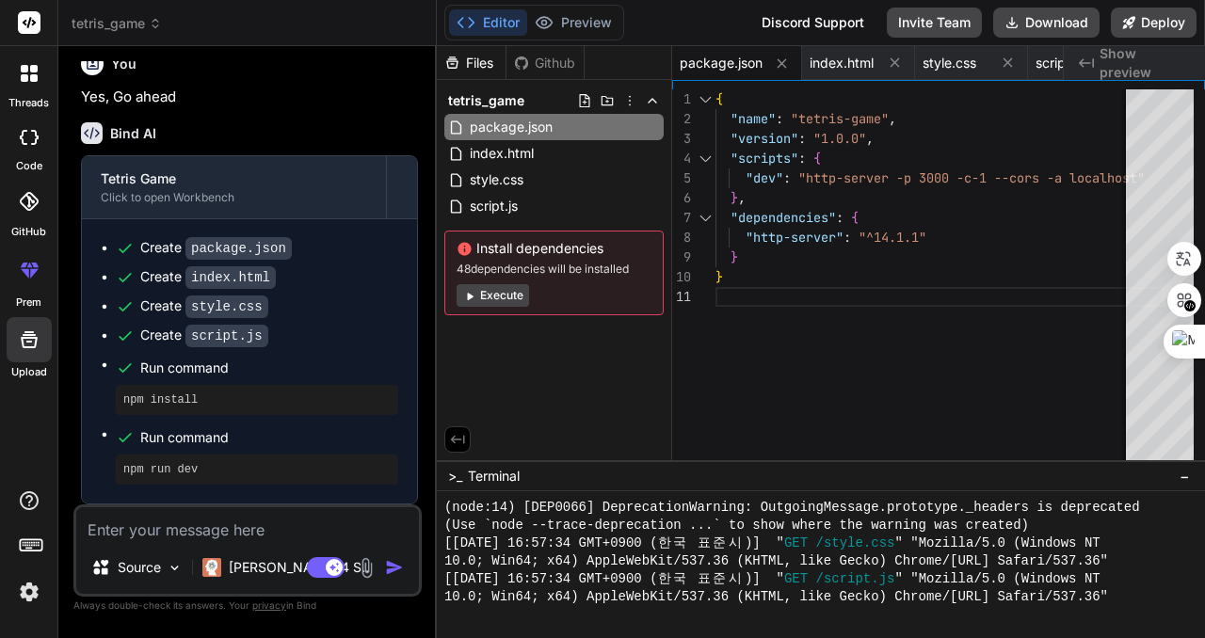
click at [26, 139] on icon at bounding box center [29, 137] width 19 height 15
type textarea "x"
click at [587, 13] on button "Preview" at bounding box center [573, 22] width 92 height 26
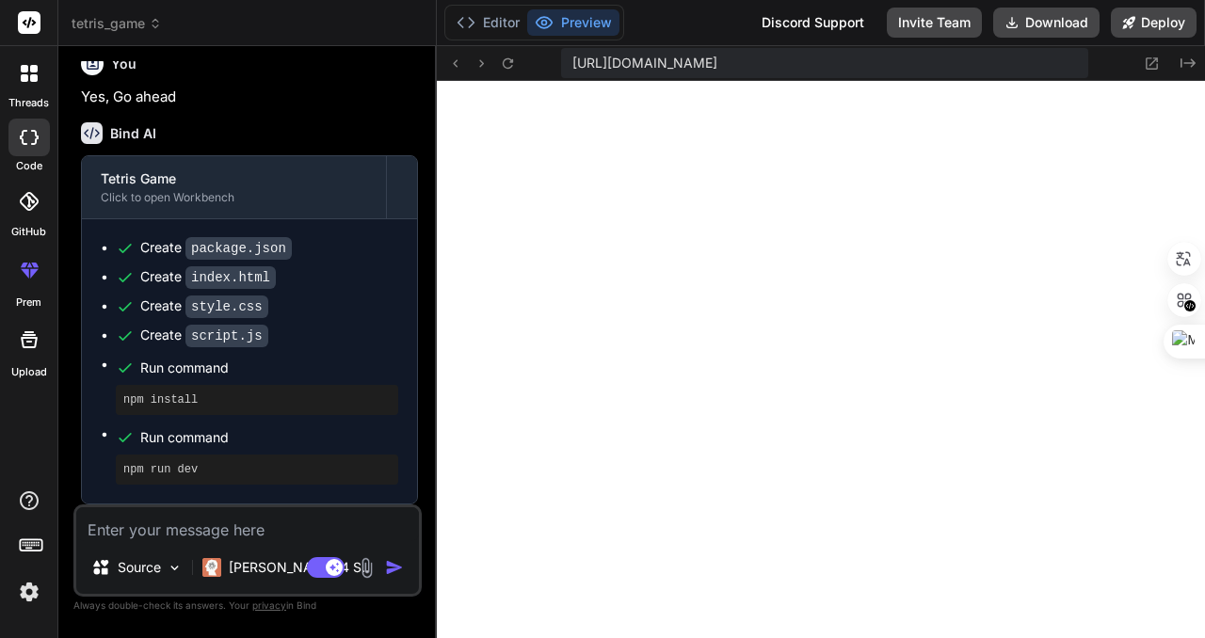
click at [587, 13] on button "Preview" at bounding box center [573, 22] width 92 height 26
click at [1187, 63] on icon at bounding box center [1188, 62] width 15 height 9
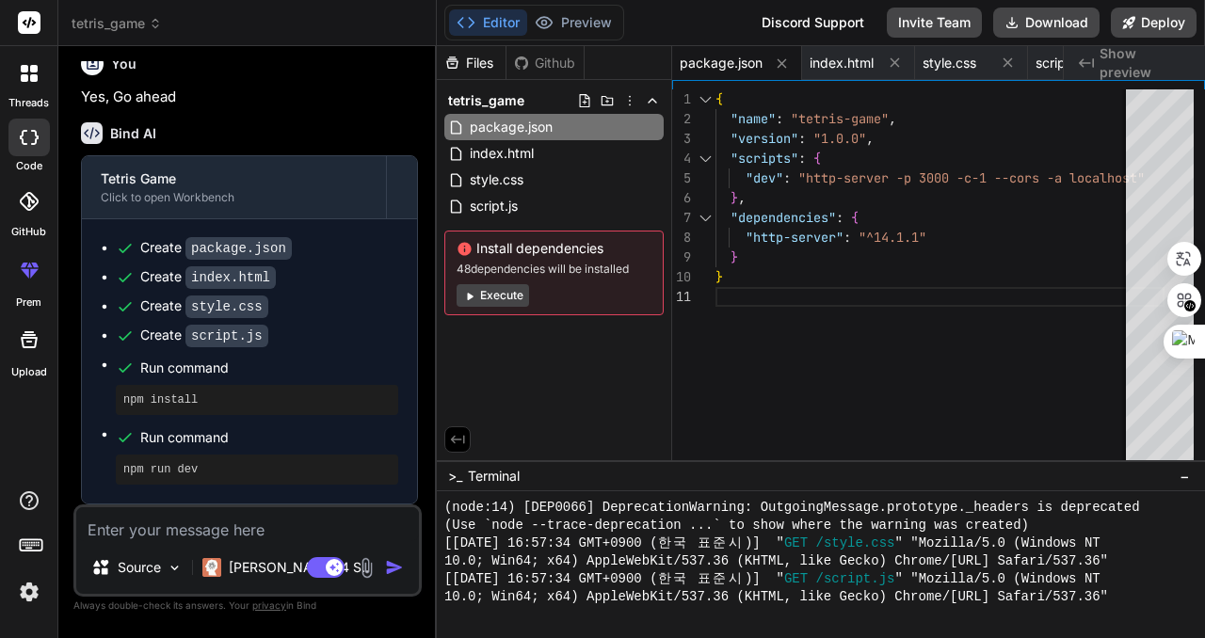
click at [557, 66] on div "Github" at bounding box center [545, 63] width 77 height 19
click at [29, 21] on icon at bounding box center [30, 22] width 14 height 11
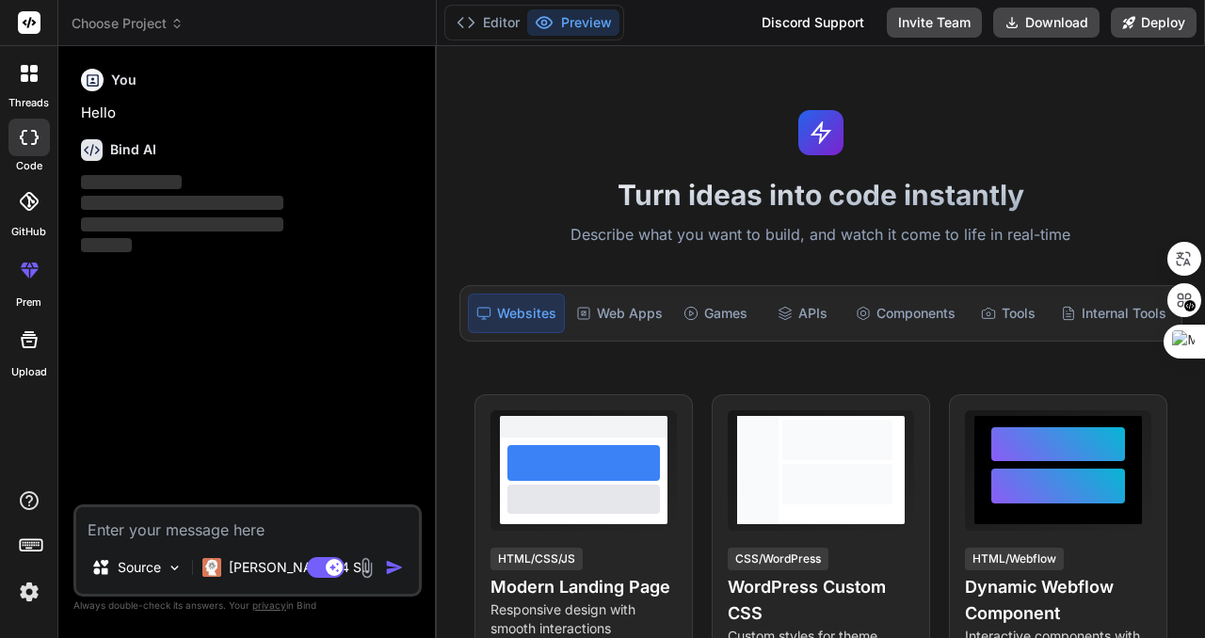
click at [158, 20] on span "Choose Project" at bounding box center [128, 23] width 112 height 19
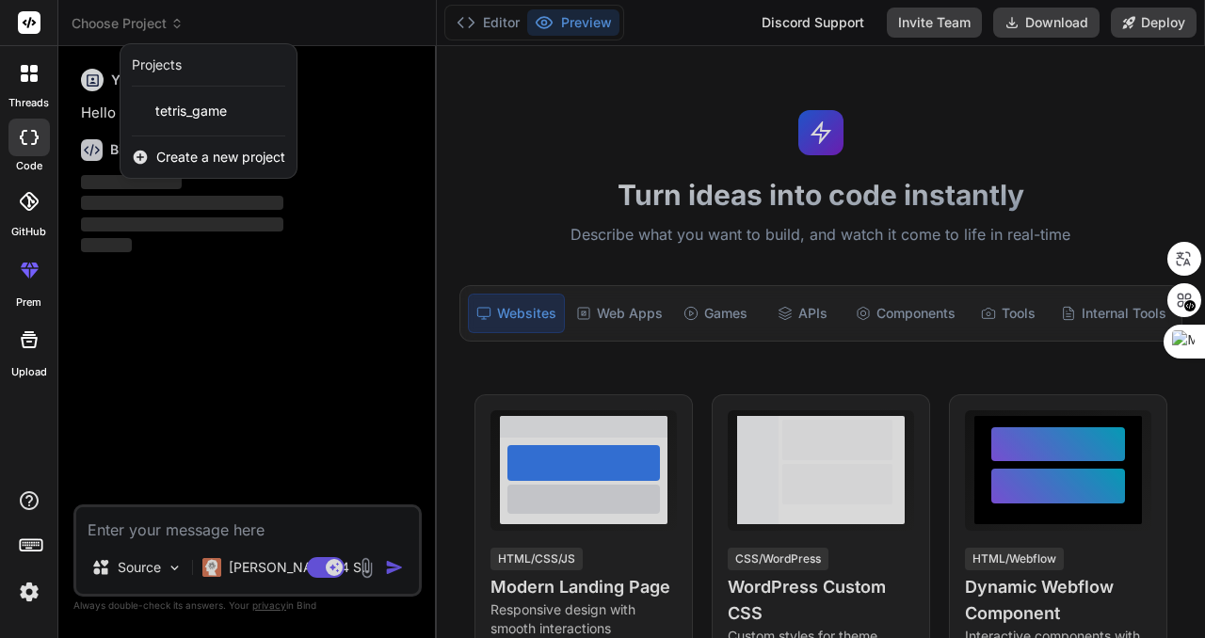
click at [158, 20] on div at bounding box center [602, 319] width 1205 height 638
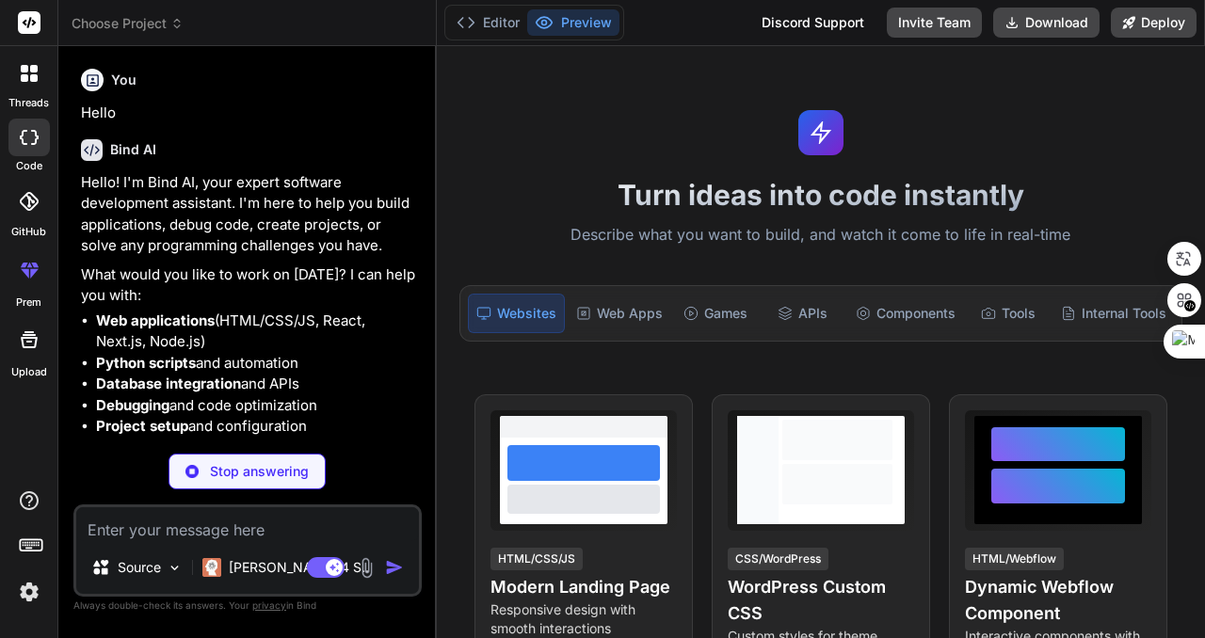
type textarea "x"
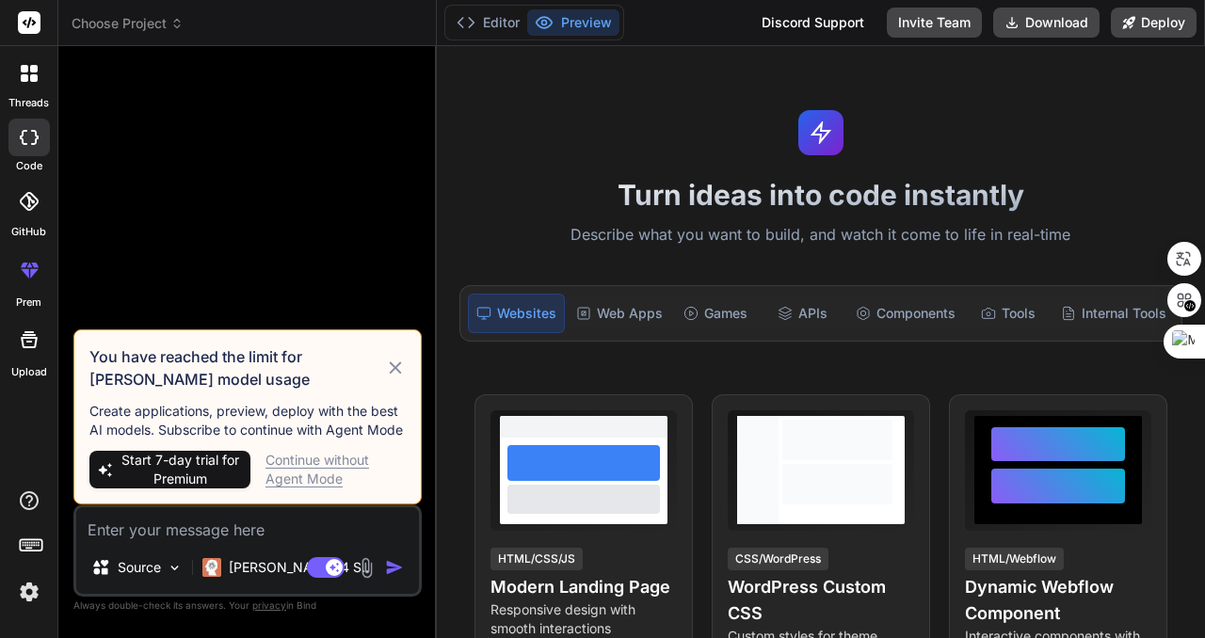
click at [321, 461] on div "Continue without Agent Mode" at bounding box center [336, 470] width 140 height 38
type textarea "x"
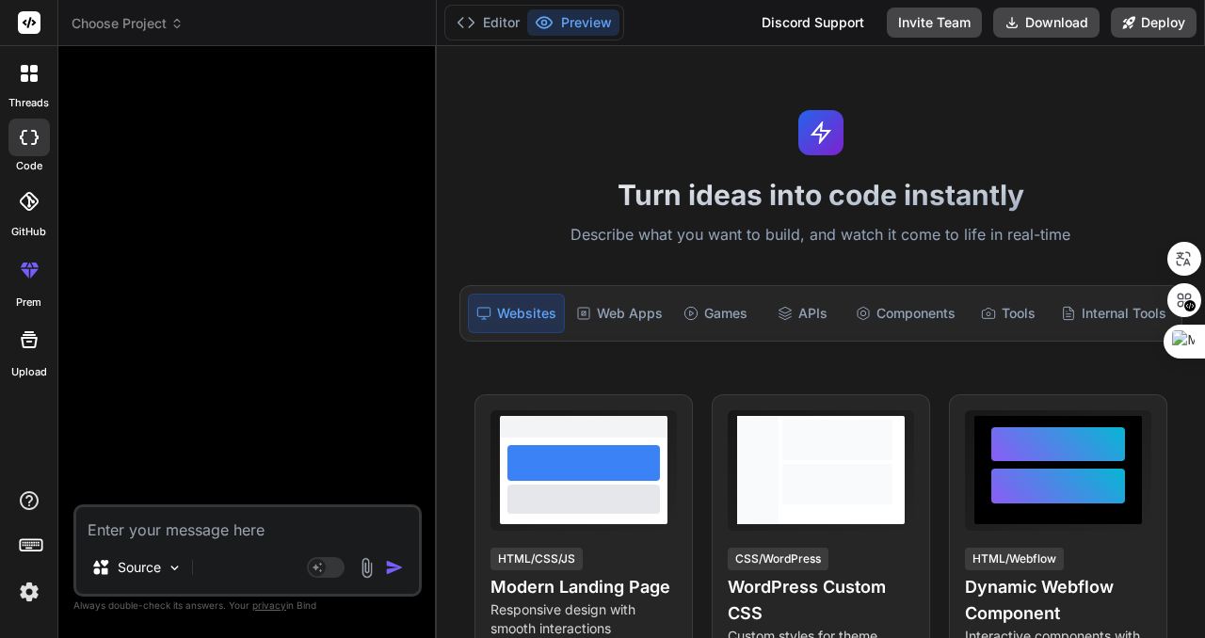
click at [257, 289] on div at bounding box center [249, 282] width 345 height 443
click at [189, 531] on textarea at bounding box center [247, 525] width 343 height 34
click at [705, 312] on div "Games" at bounding box center [715, 314] width 83 height 40
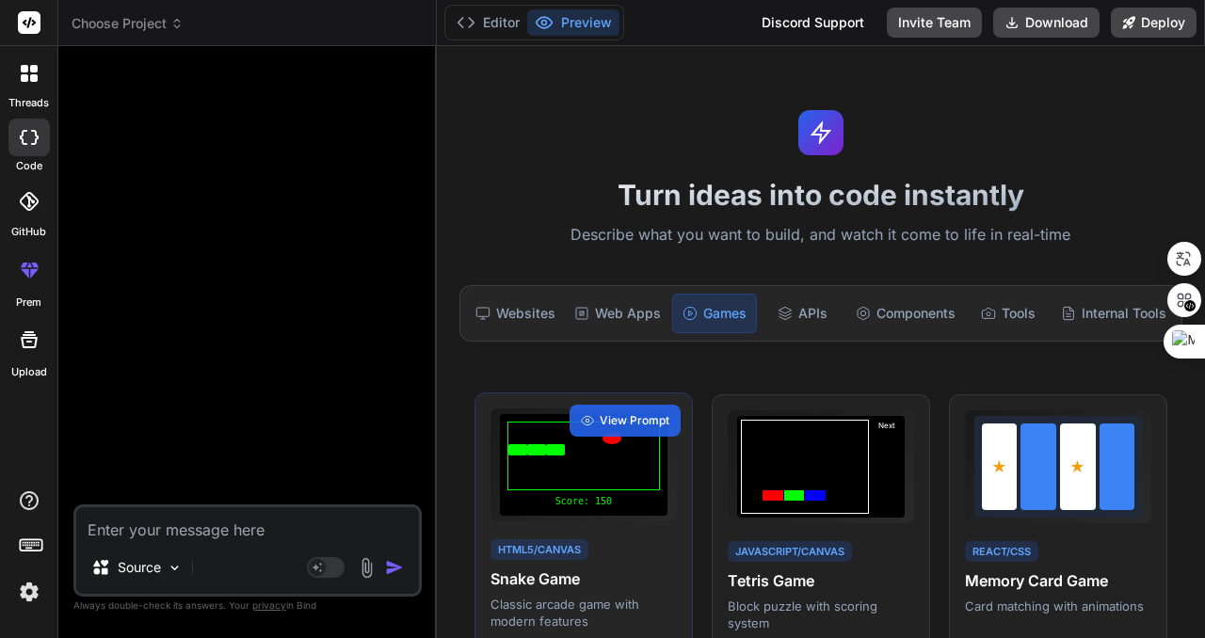
click at [594, 476] on div at bounding box center [584, 456] width 153 height 69
click at [640, 418] on span "View Prompt" at bounding box center [635, 420] width 70 height 17
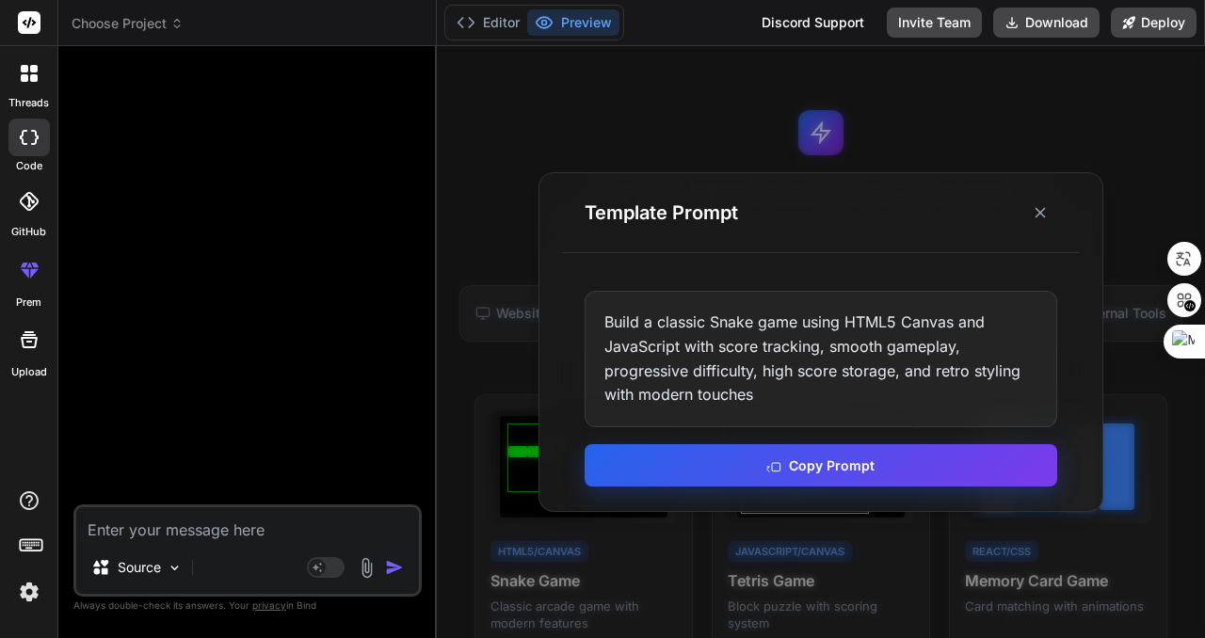
click at [782, 467] on icon at bounding box center [773, 465] width 15 height 15
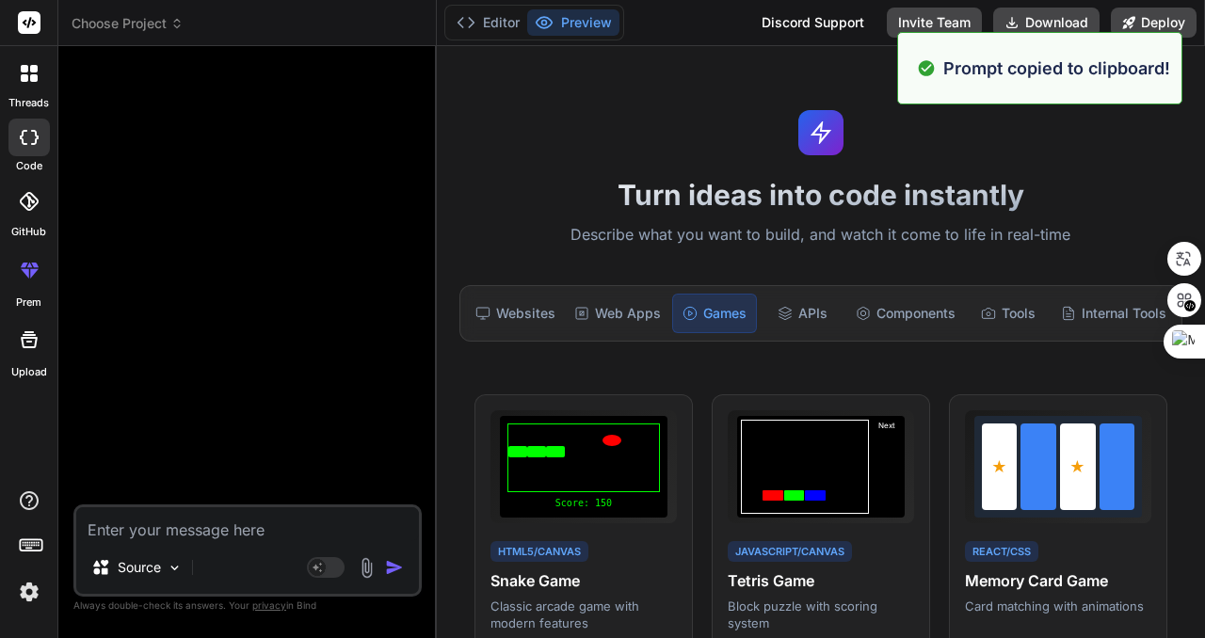
click at [294, 529] on textarea at bounding box center [247, 525] width 343 height 34
paste textarea "Build a classic Snake game using HTML5 Canvas and JavaScript with score trackin…"
type textarea "Build a classic Snake game using HTML5 Canvas and JavaScript with score trackin…"
type textarea "x"
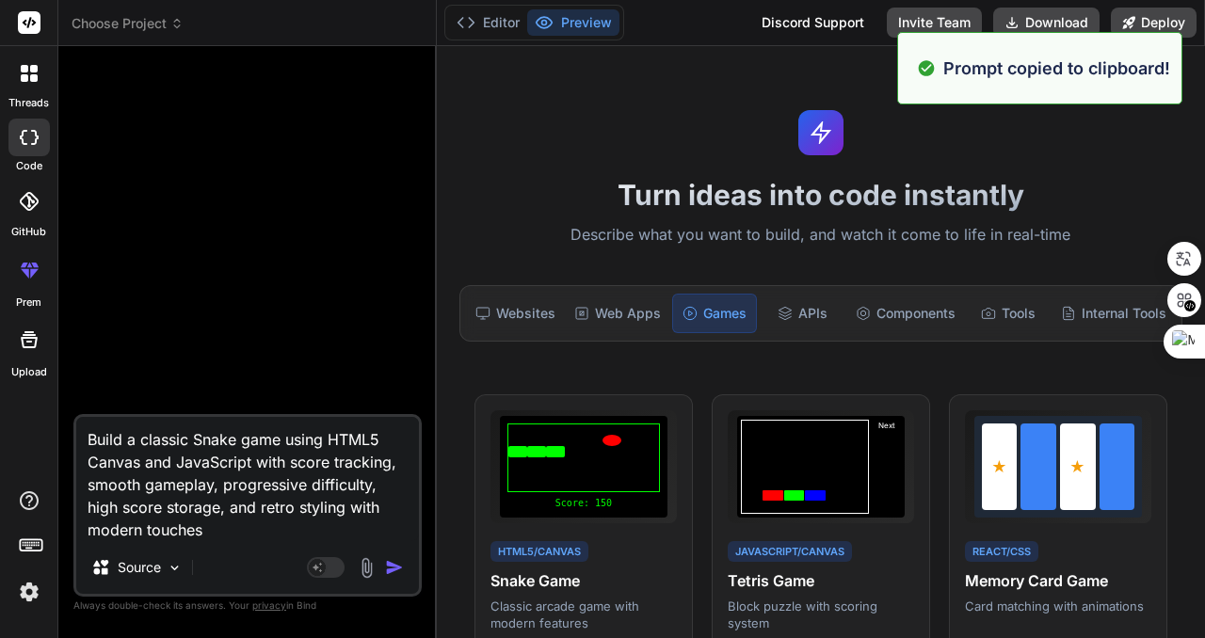
type textarea "Build a classic Snake game using HTML5 Canvas and JavaScript with score trackin…"
click at [395, 565] on img "button" at bounding box center [394, 567] width 19 height 19
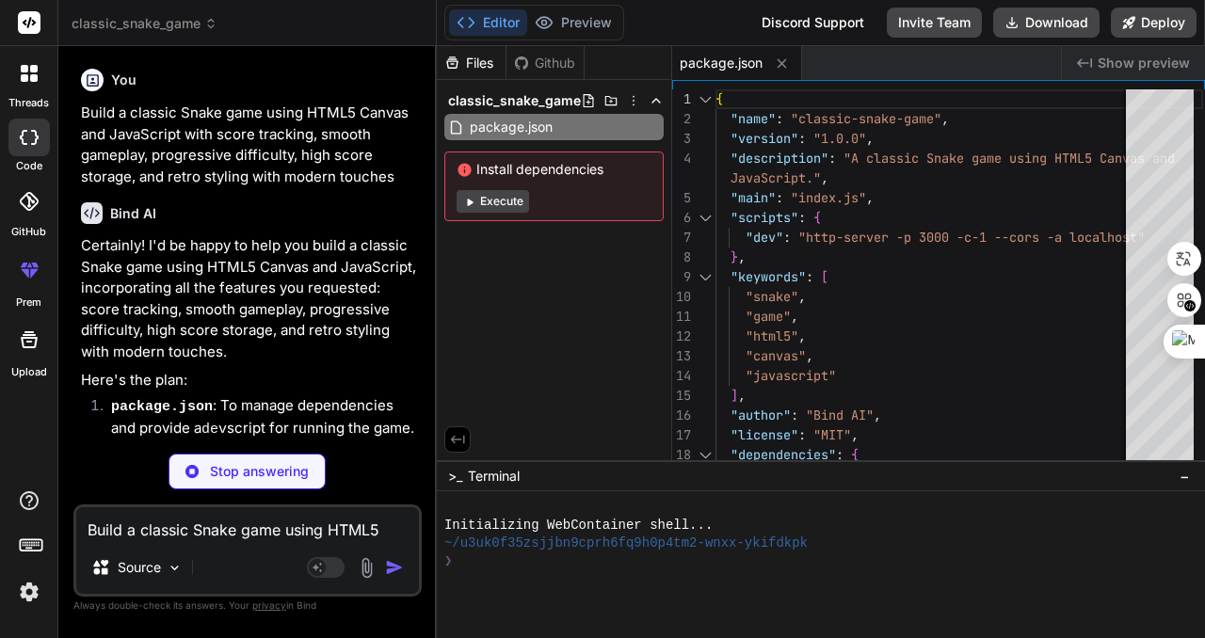
type textarea "x"
type textarea "<p id="game-message">Press SPACE to Start</p> </div> </div> <script src="script…"
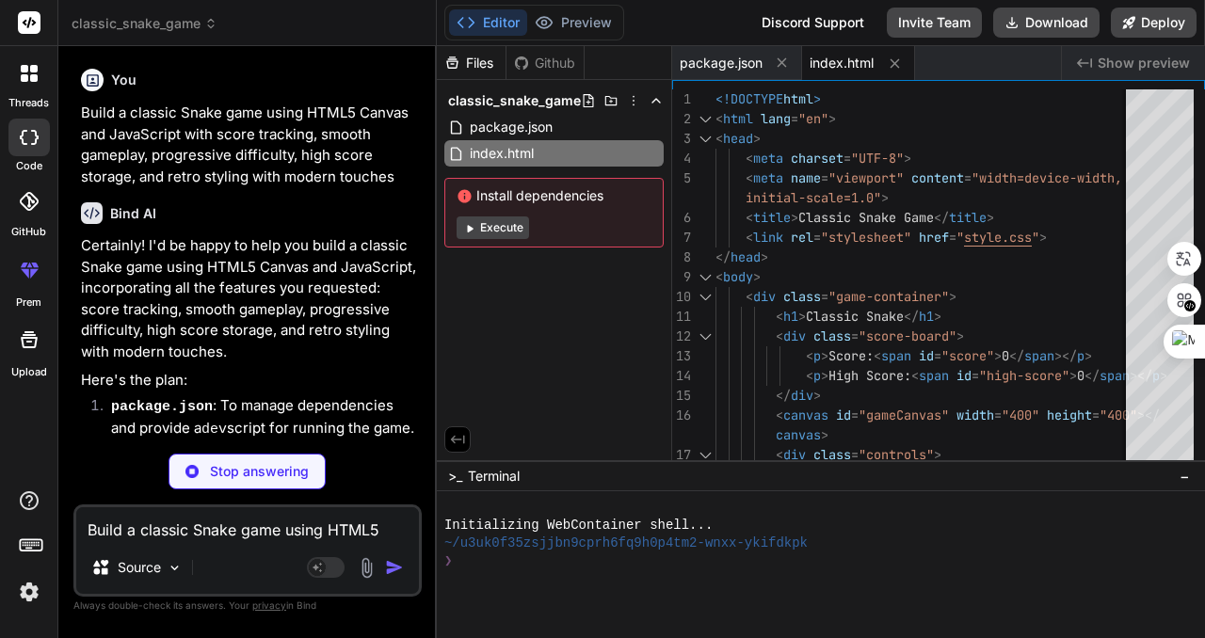
type textarea "x"
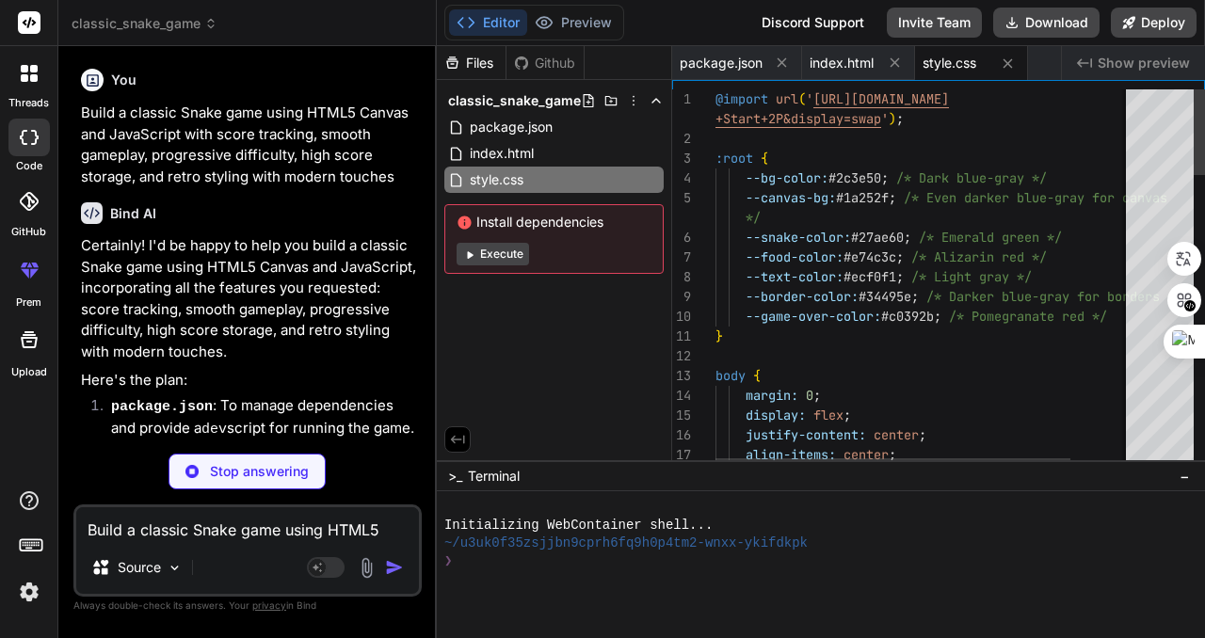
type textarea "@keyframes pulse { from { opacity: 1; } to { opacity: 0.5; } }"
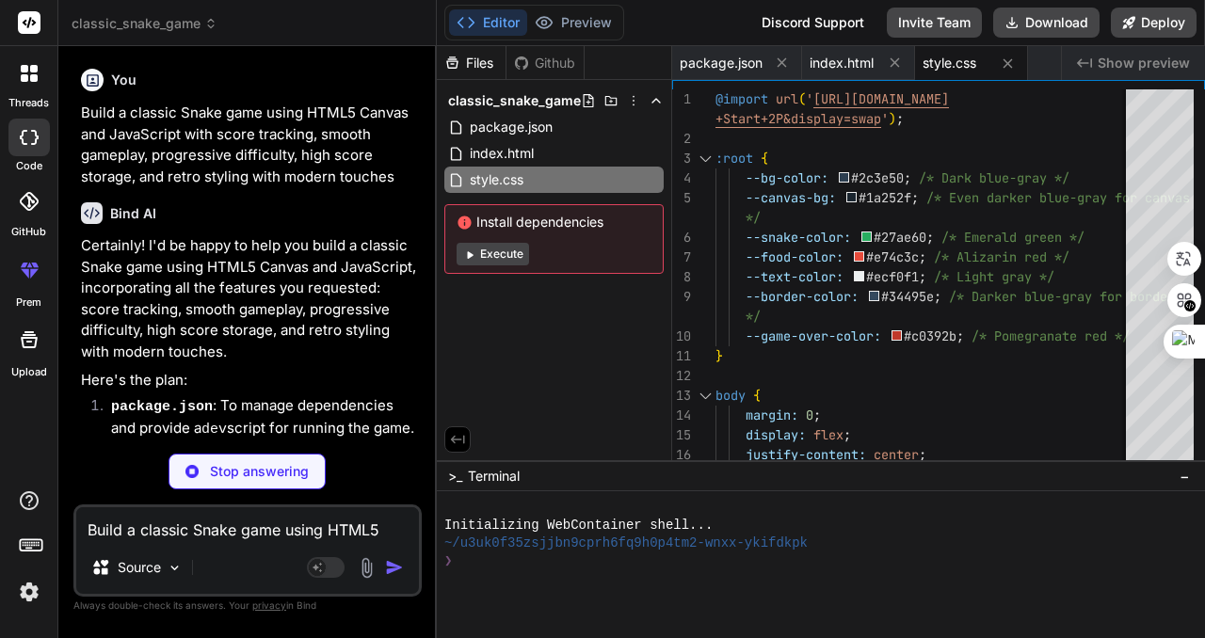
type textarea "x"
type textarea "} // Initial setup initGame();"
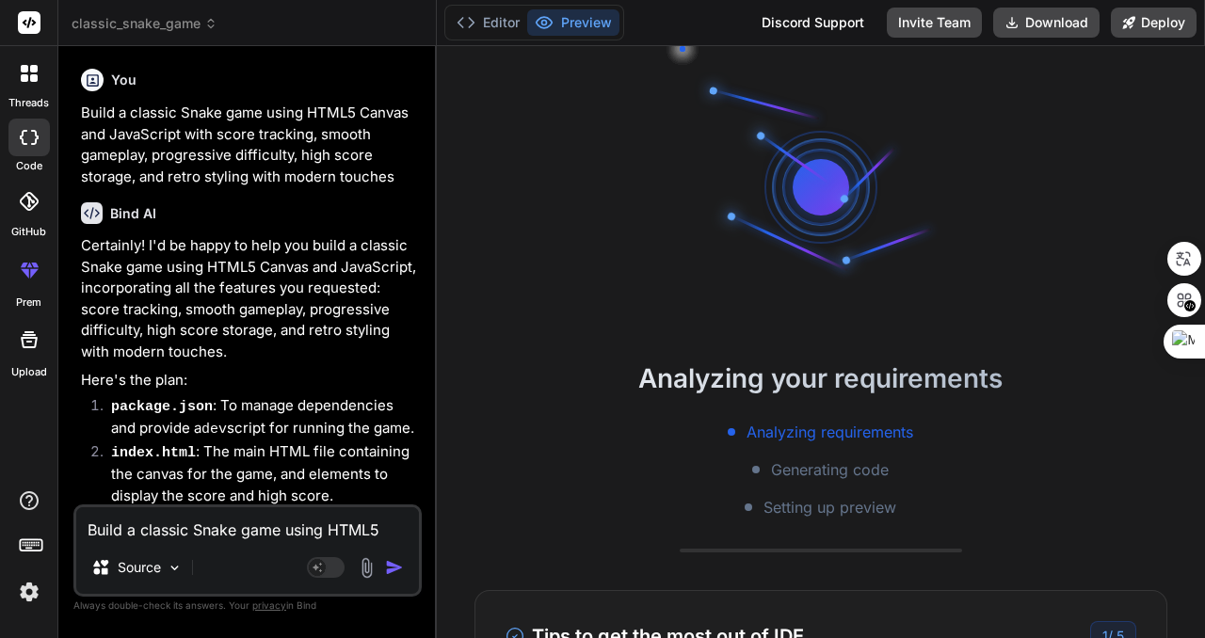
scroll to position [36, 0]
type textarea "x"
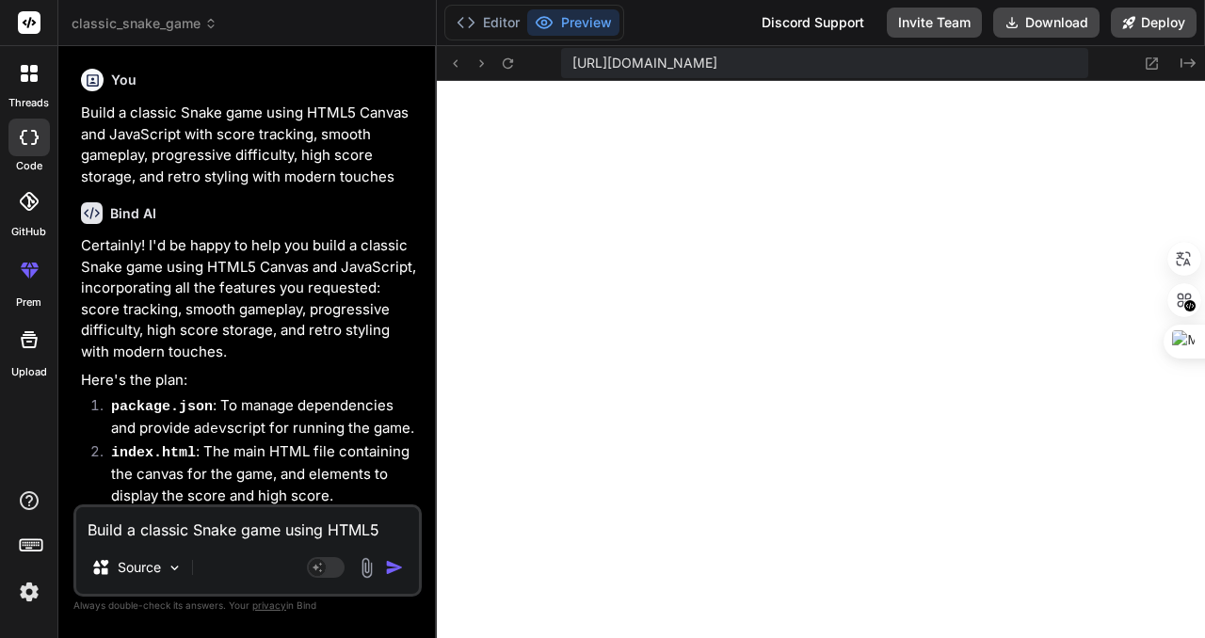
scroll to position [895, 0]
click at [476, 21] on button "Editor" at bounding box center [488, 22] width 78 height 26
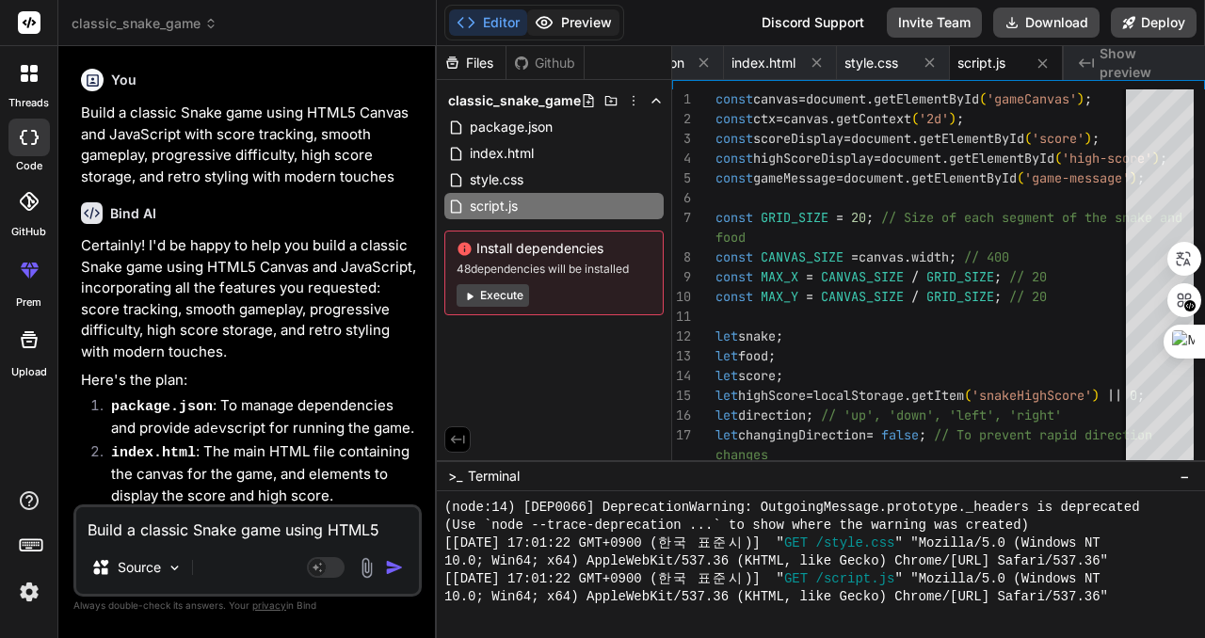
click at [567, 21] on button "Preview" at bounding box center [573, 22] width 92 height 26
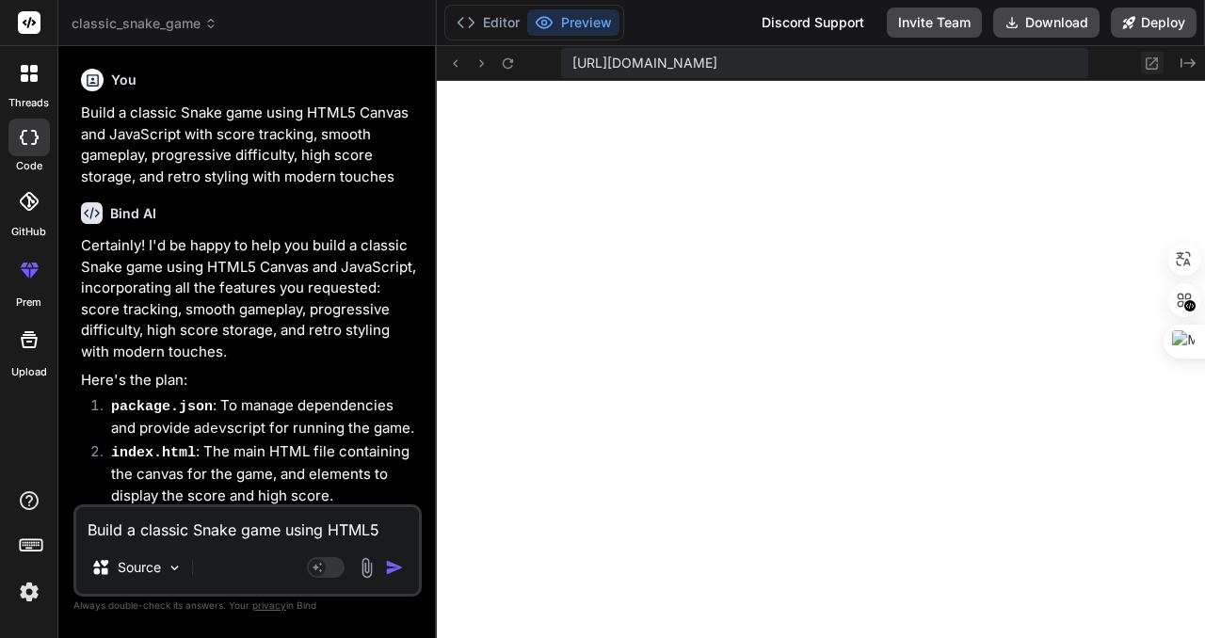
click at [1152, 65] on icon at bounding box center [1152, 64] width 16 height 16
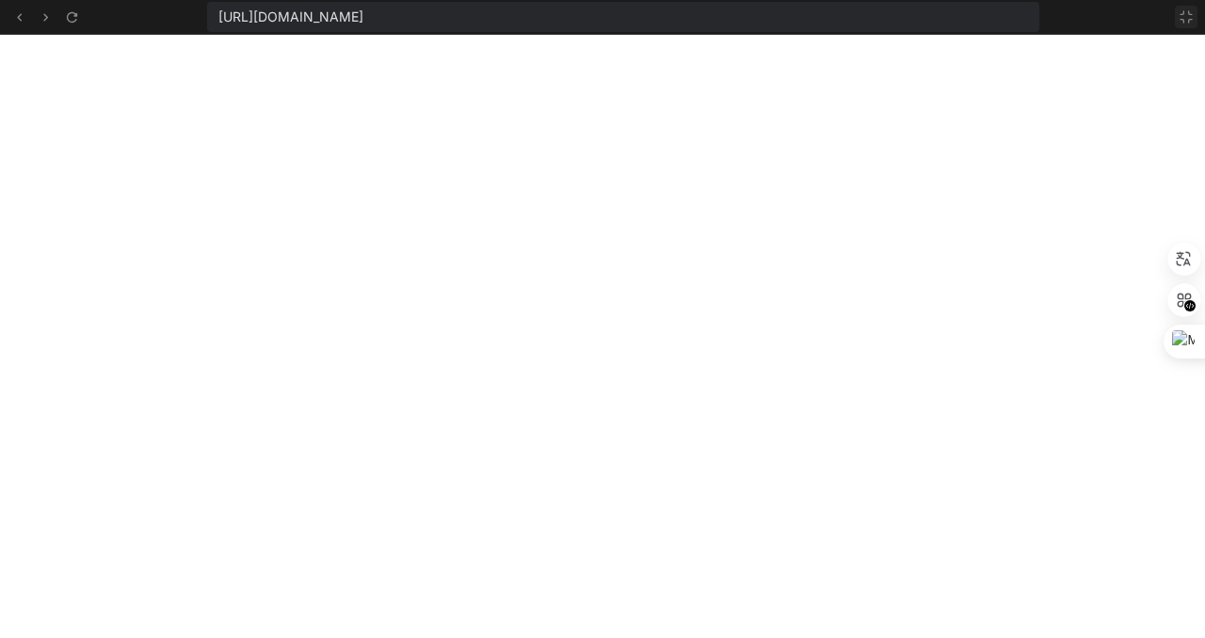
click at [1197, 9] on button at bounding box center [1186, 17] width 23 height 23
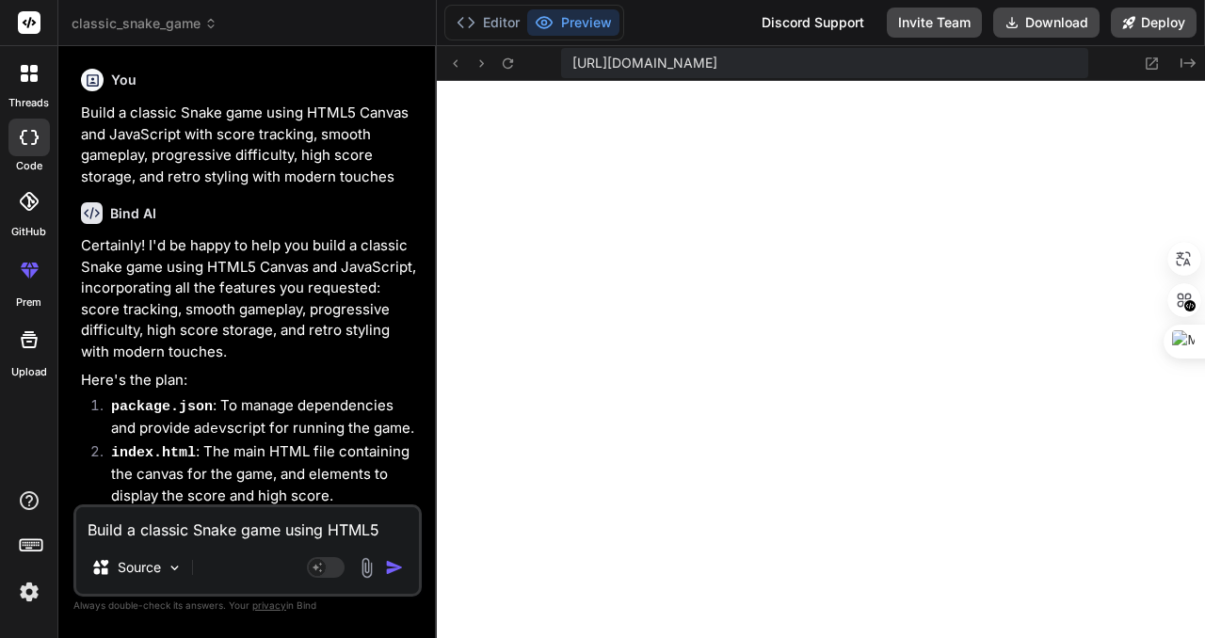
scroll to position [1109, 0]
click at [1159, 58] on icon at bounding box center [1152, 64] width 16 height 16
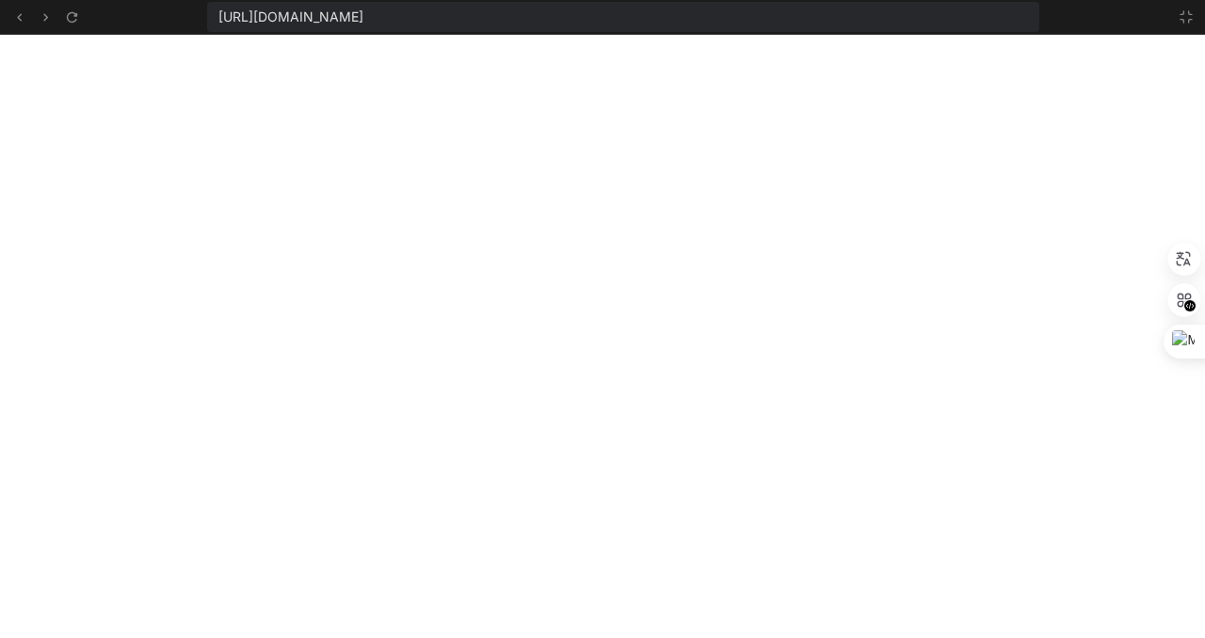
scroll to position [1217, 0]
